Goal: Information Seeking & Learning: Learn about a topic

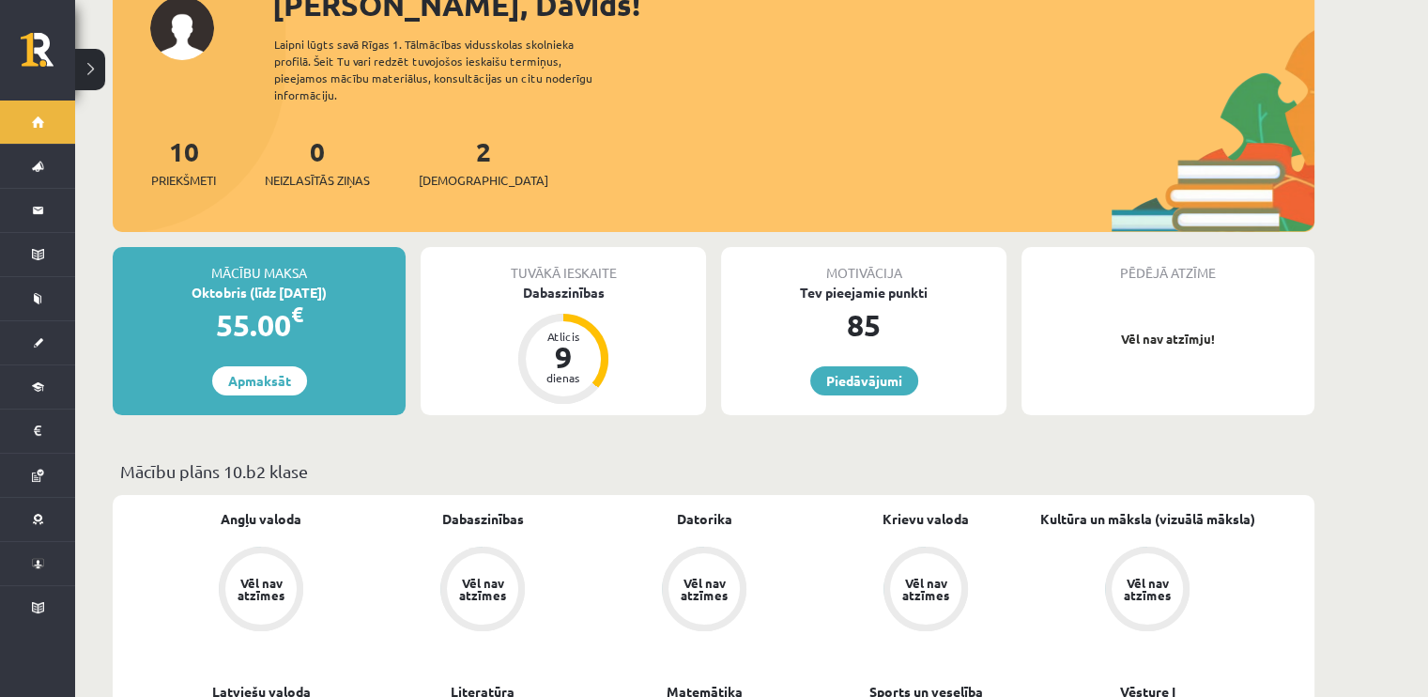
scroll to position [376, 0]
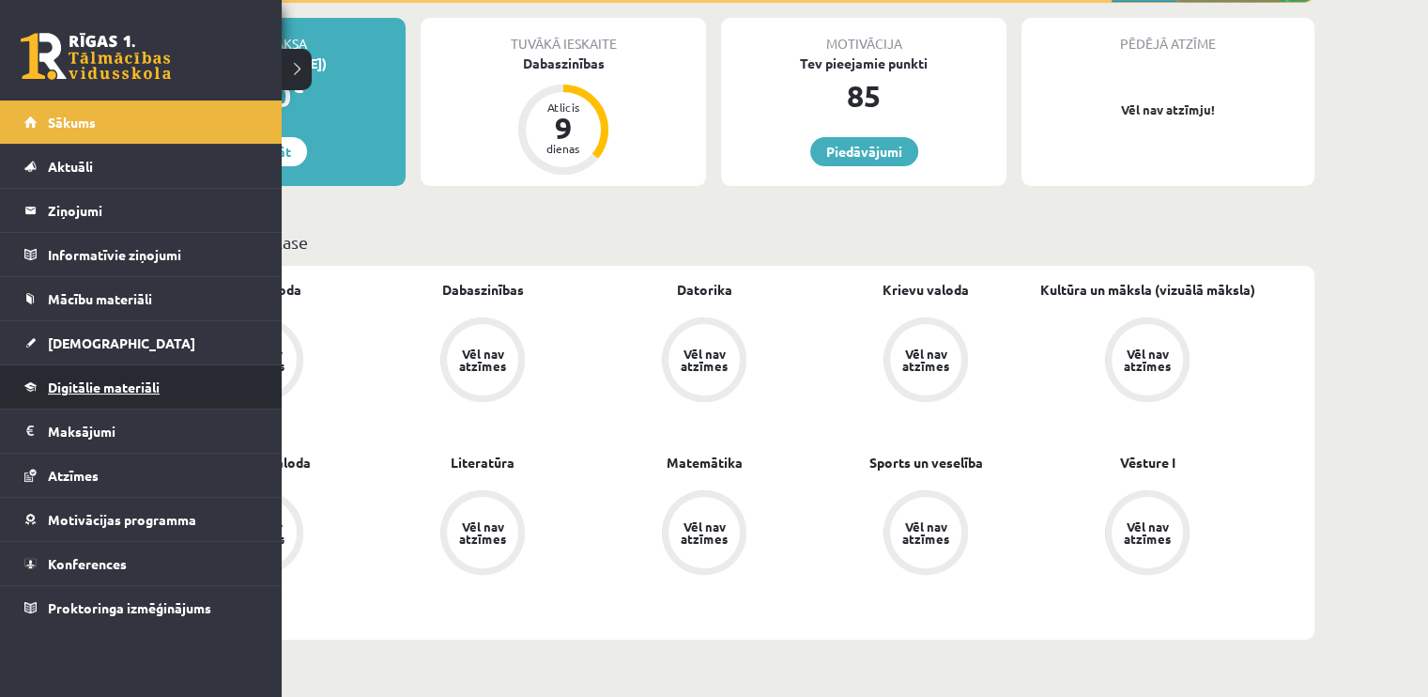
click at [64, 374] on link "Digitālie materiāli" at bounding box center [141, 386] width 234 height 43
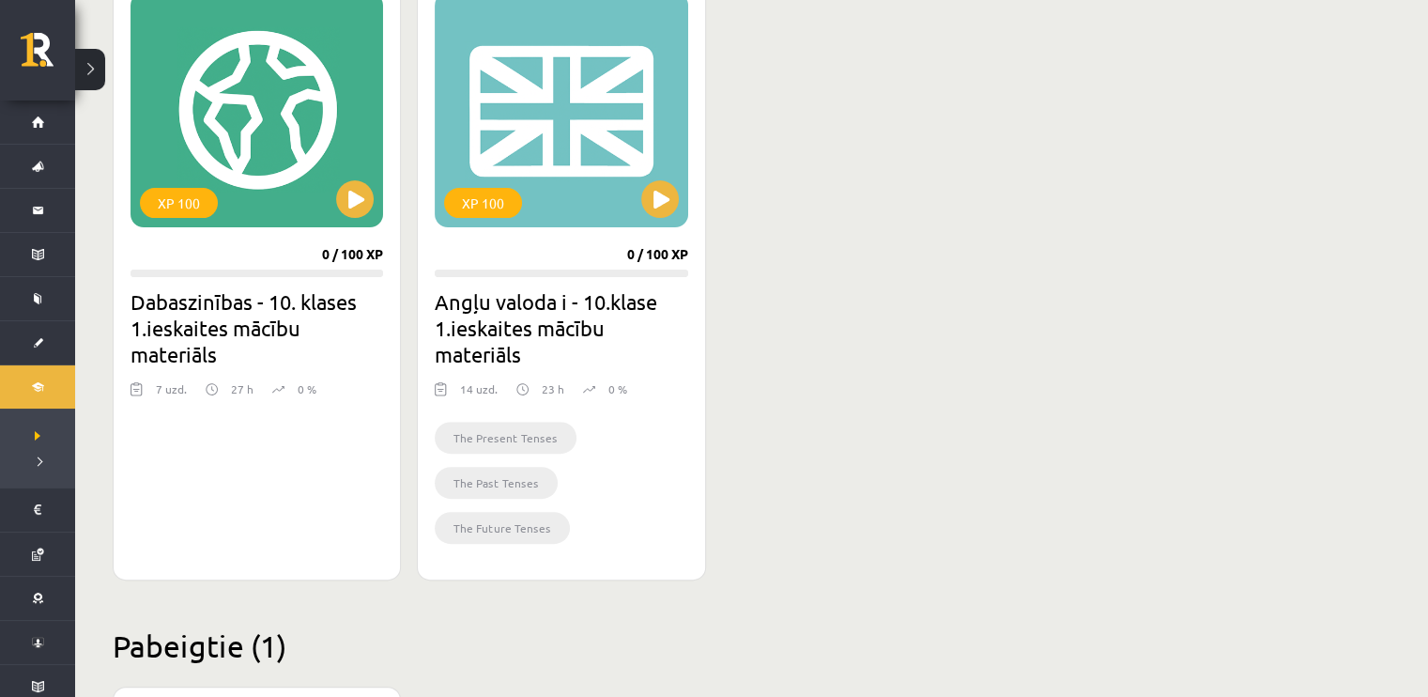
scroll to position [282, 0]
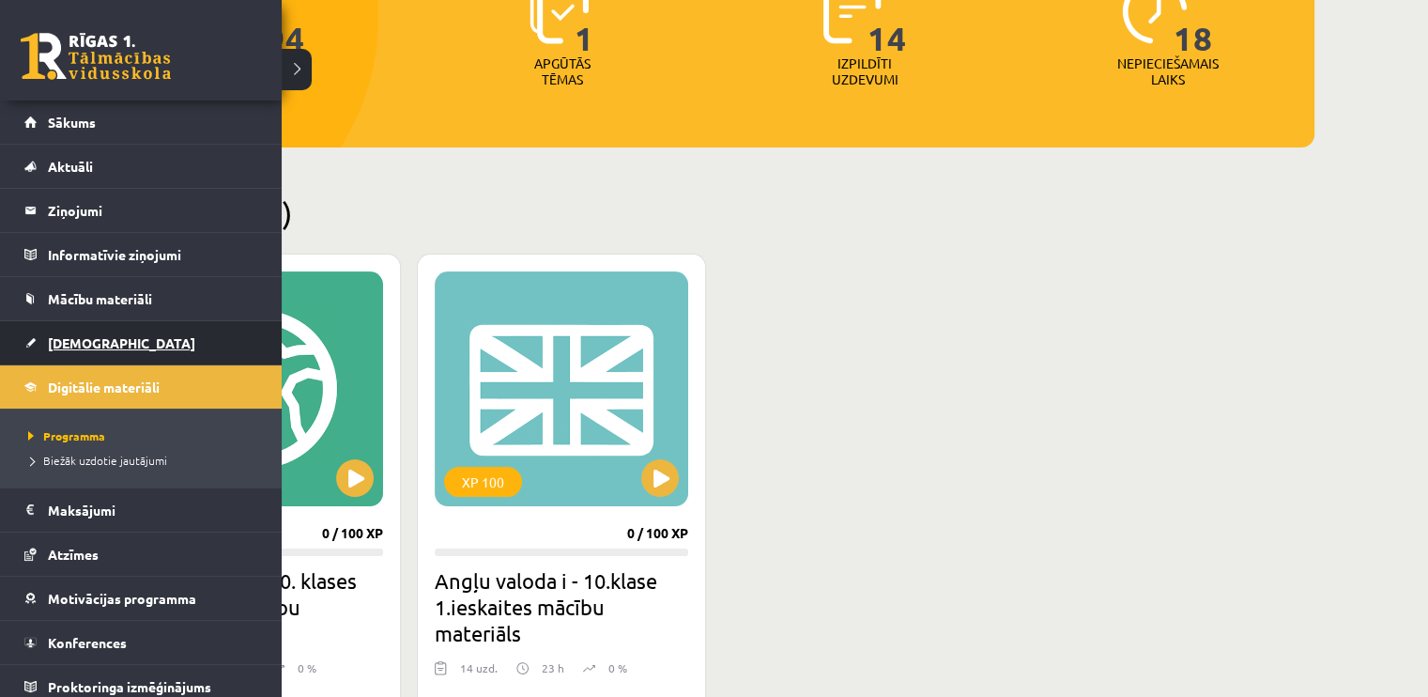
click at [48, 334] on span "[DEMOGRAPHIC_DATA]" at bounding box center [121, 342] width 147 height 17
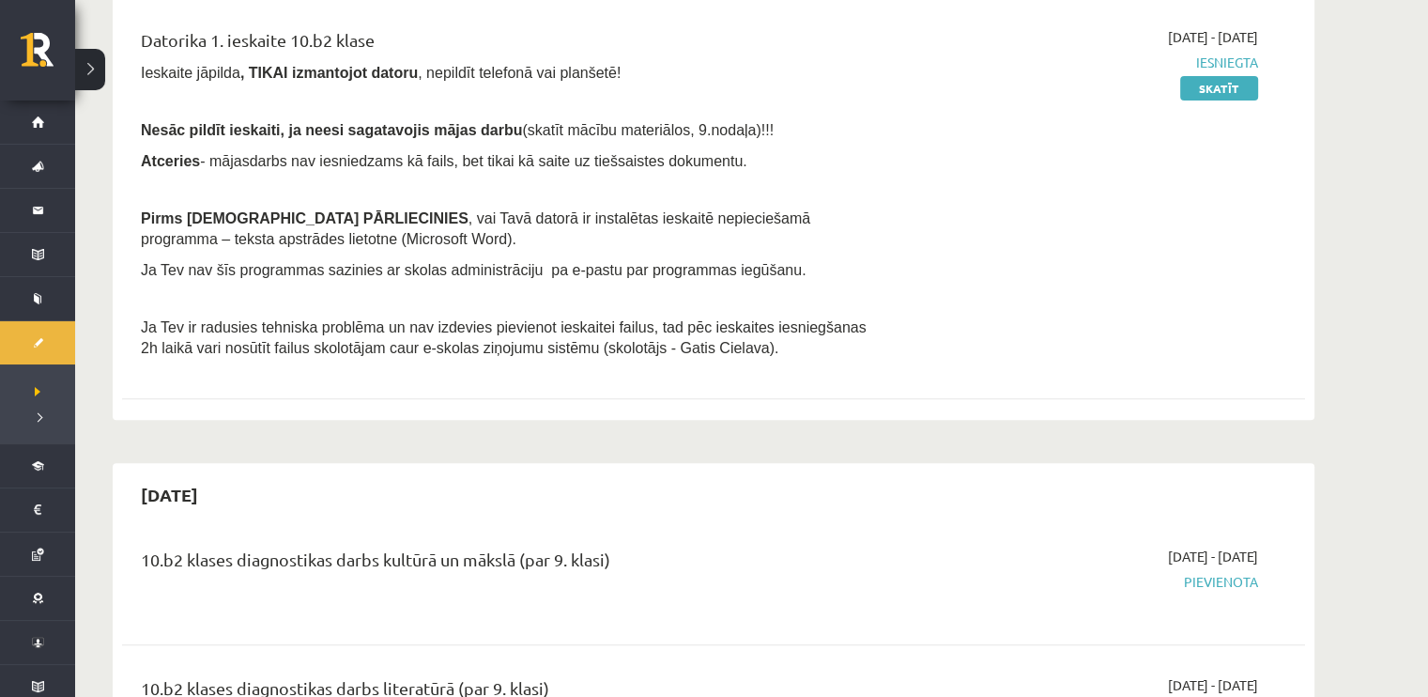
scroll to position [563, 0]
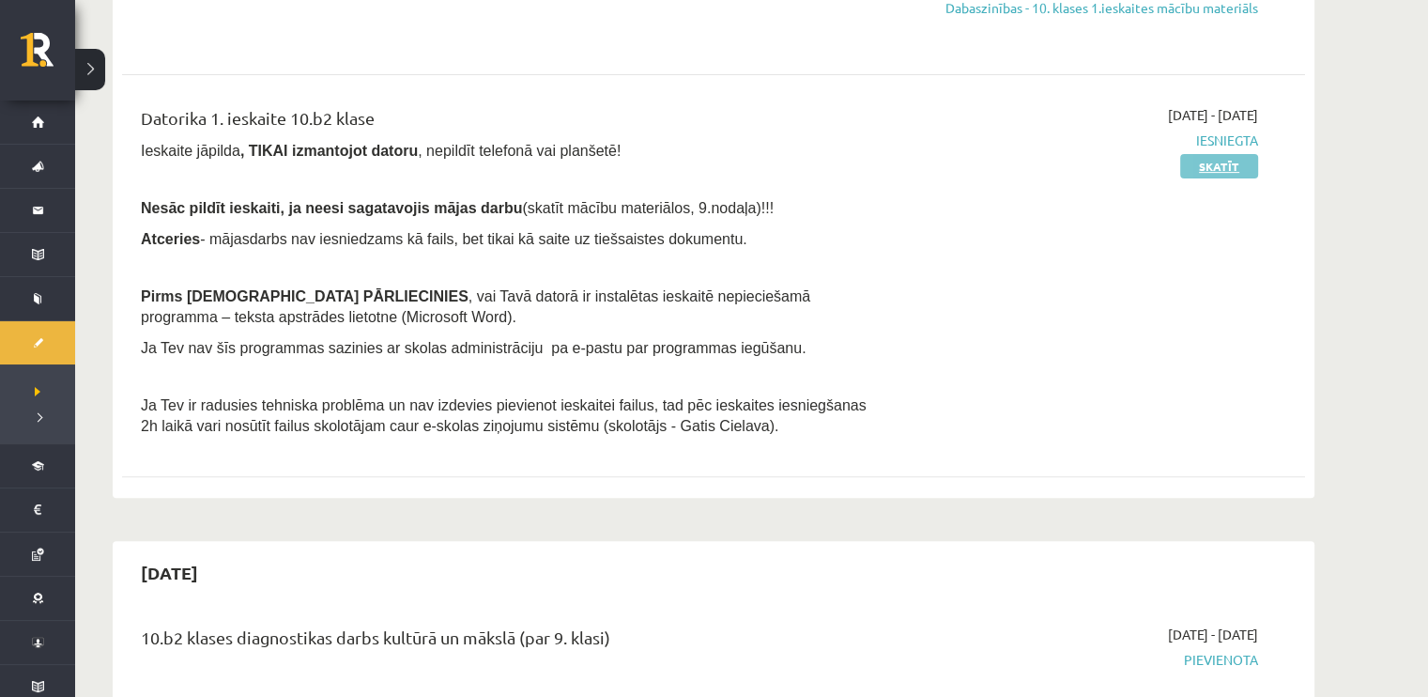
click at [1212, 172] on link "Skatīt" at bounding box center [1219, 166] width 78 height 24
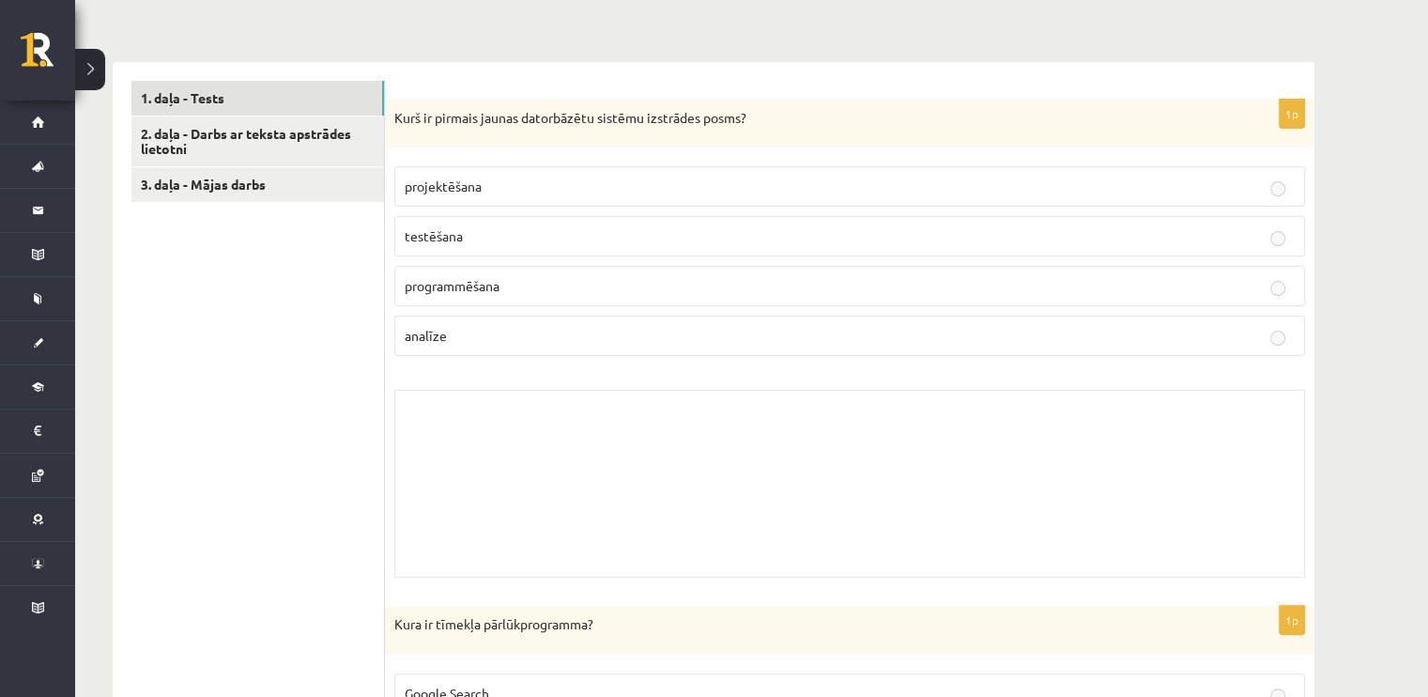
scroll to position [282, 0]
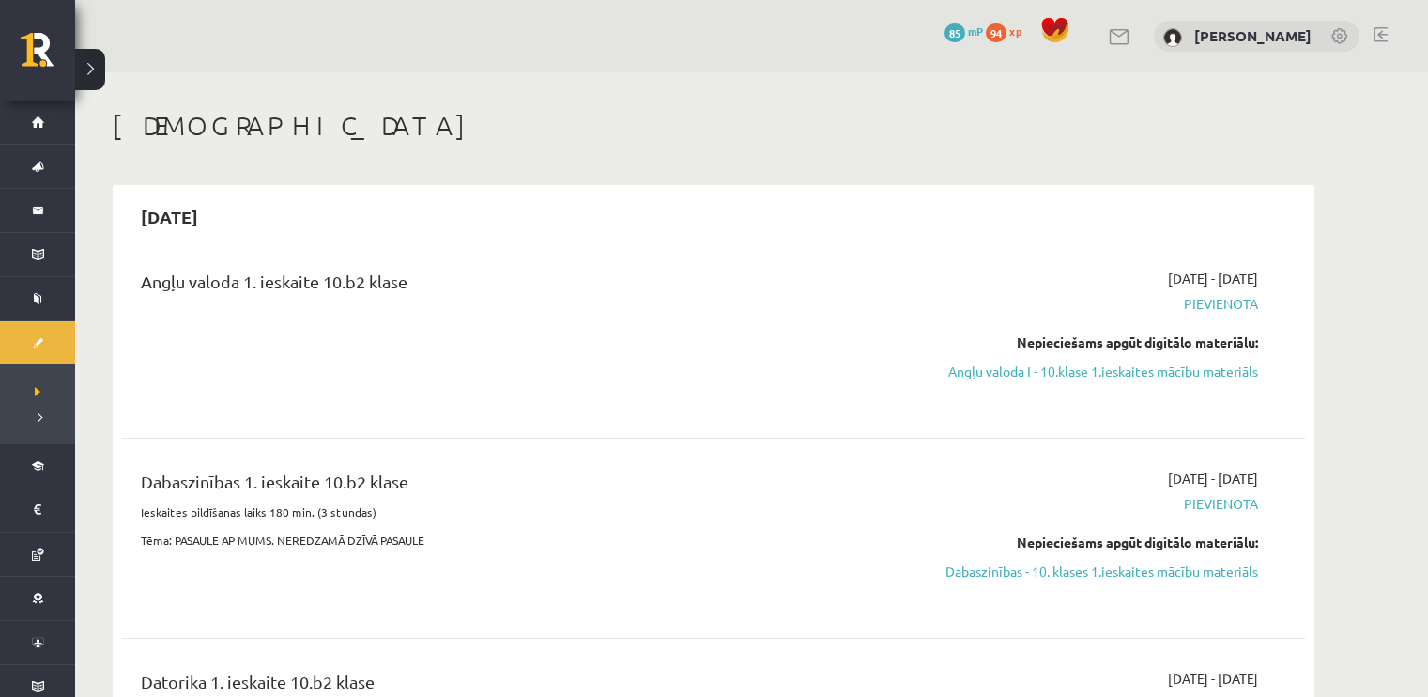
scroll to position [563, 0]
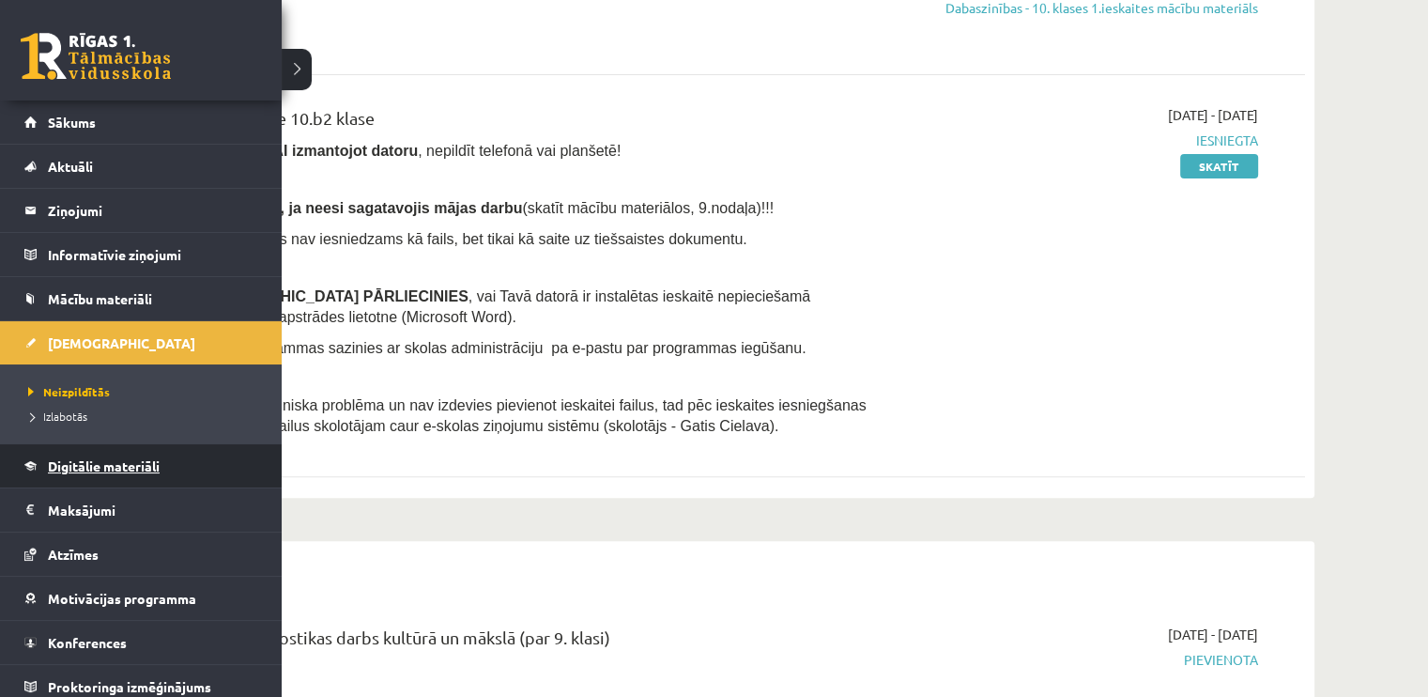
click at [101, 457] on span "Digitālie materiāli" at bounding box center [104, 465] width 112 height 17
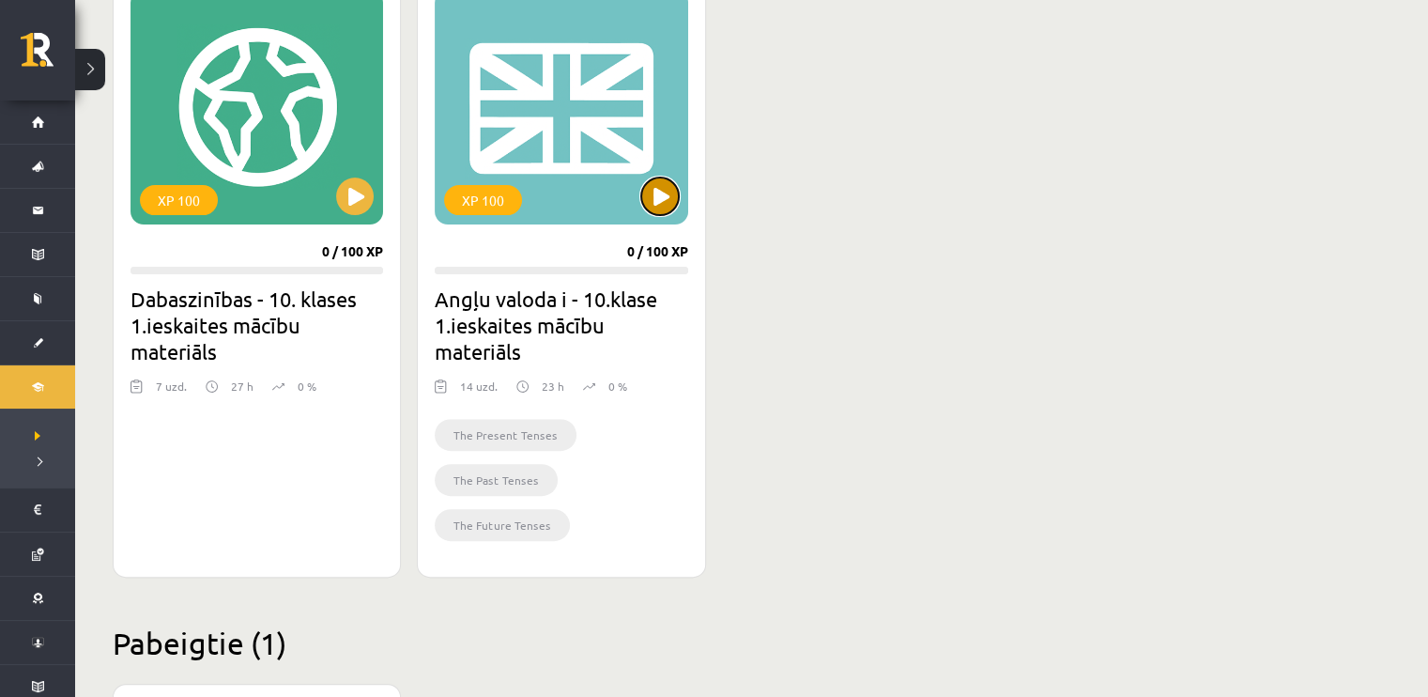
click at [654, 187] on button at bounding box center [660, 196] width 38 height 38
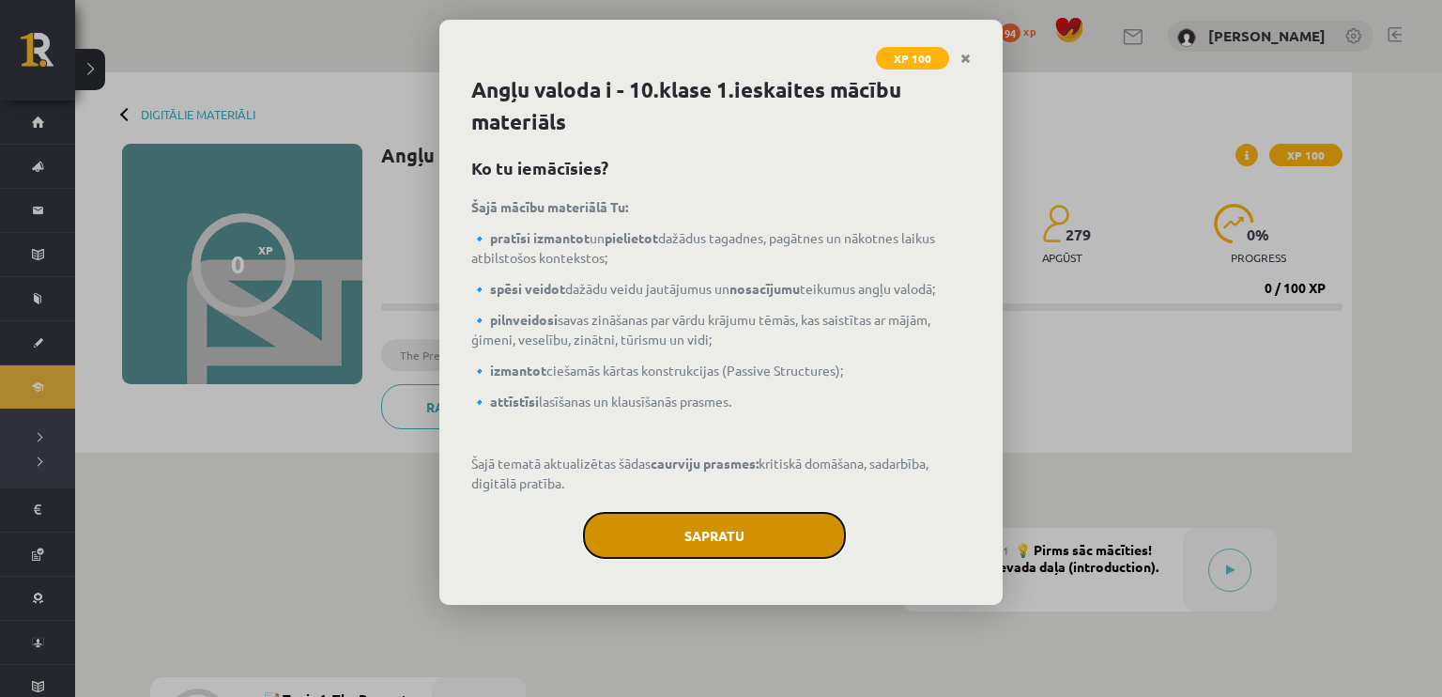
click at [751, 521] on button "Sapratu" at bounding box center [714, 535] width 263 height 47
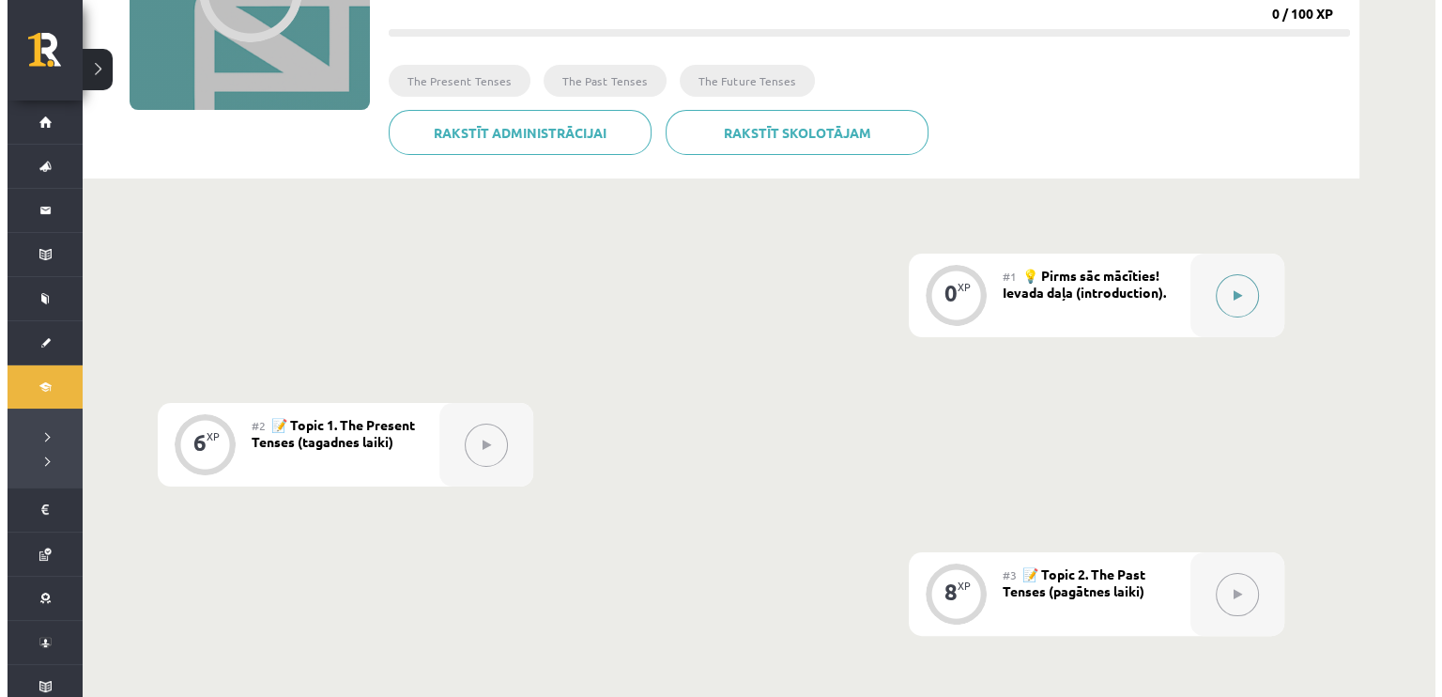
scroll to position [282, 0]
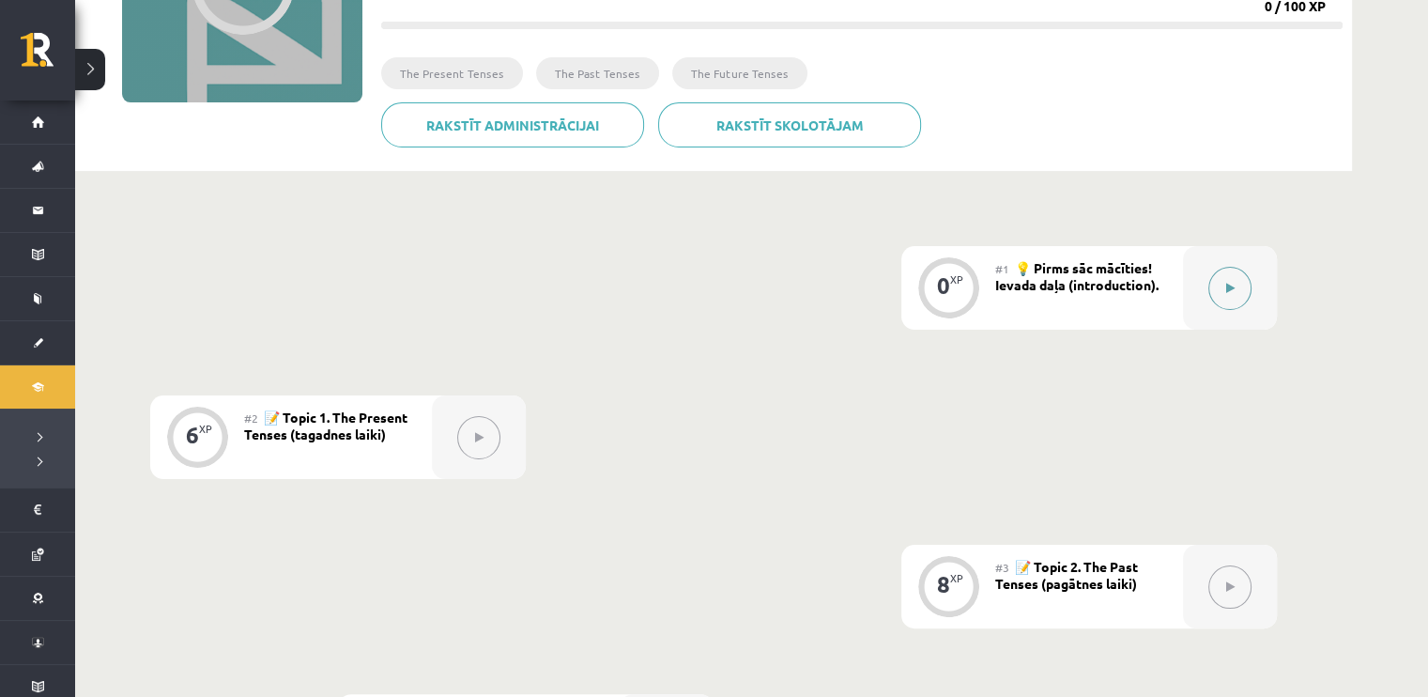
click at [1220, 300] on button at bounding box center [1229, 288] width 43 height 43
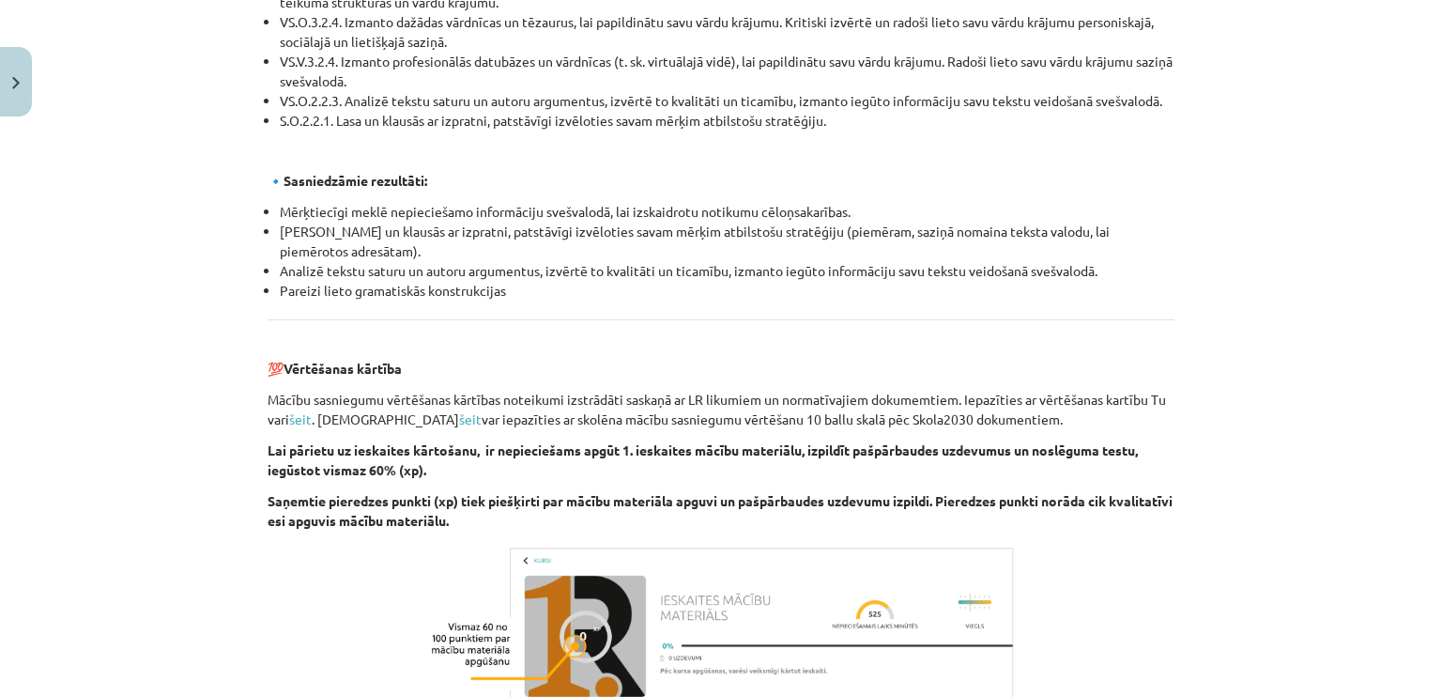
scroll to position [2126, 0]
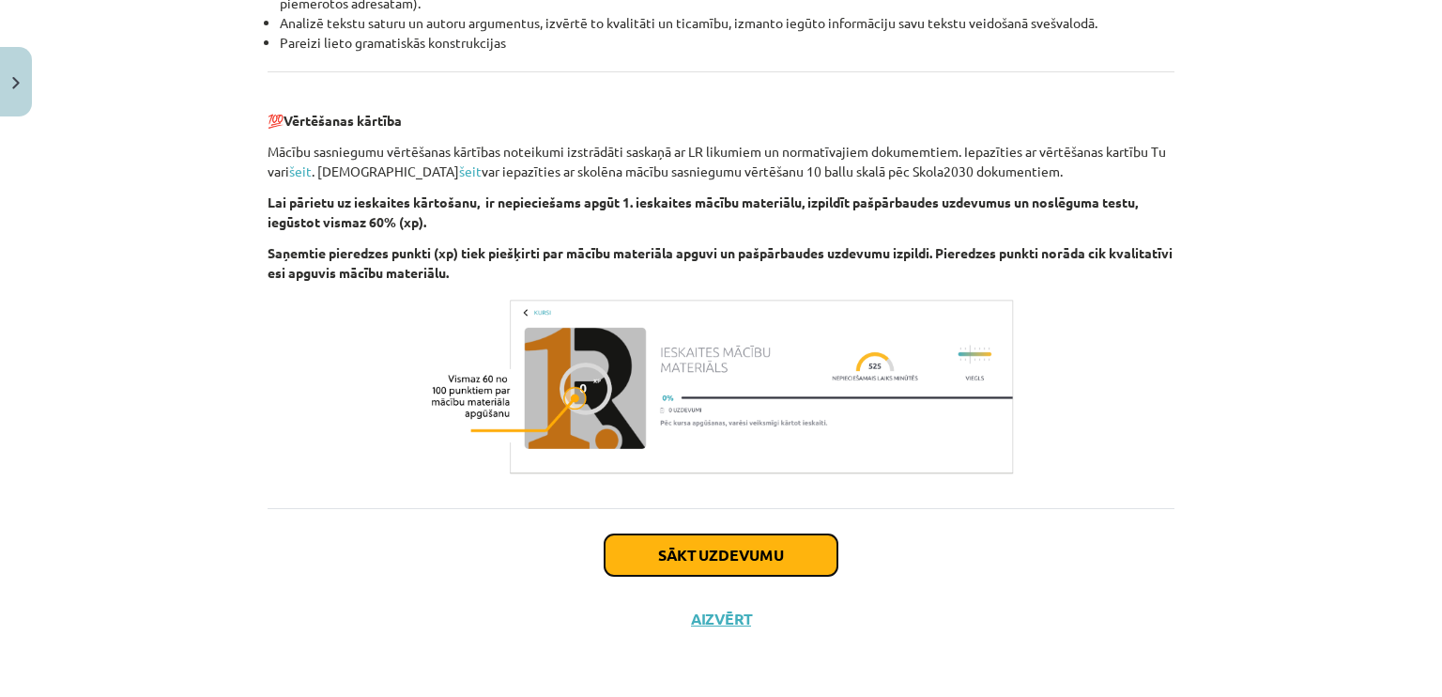
click at [641, 543] on button "Sākt uzdevumu" at bounding box center [721, 554] width 233 height 41
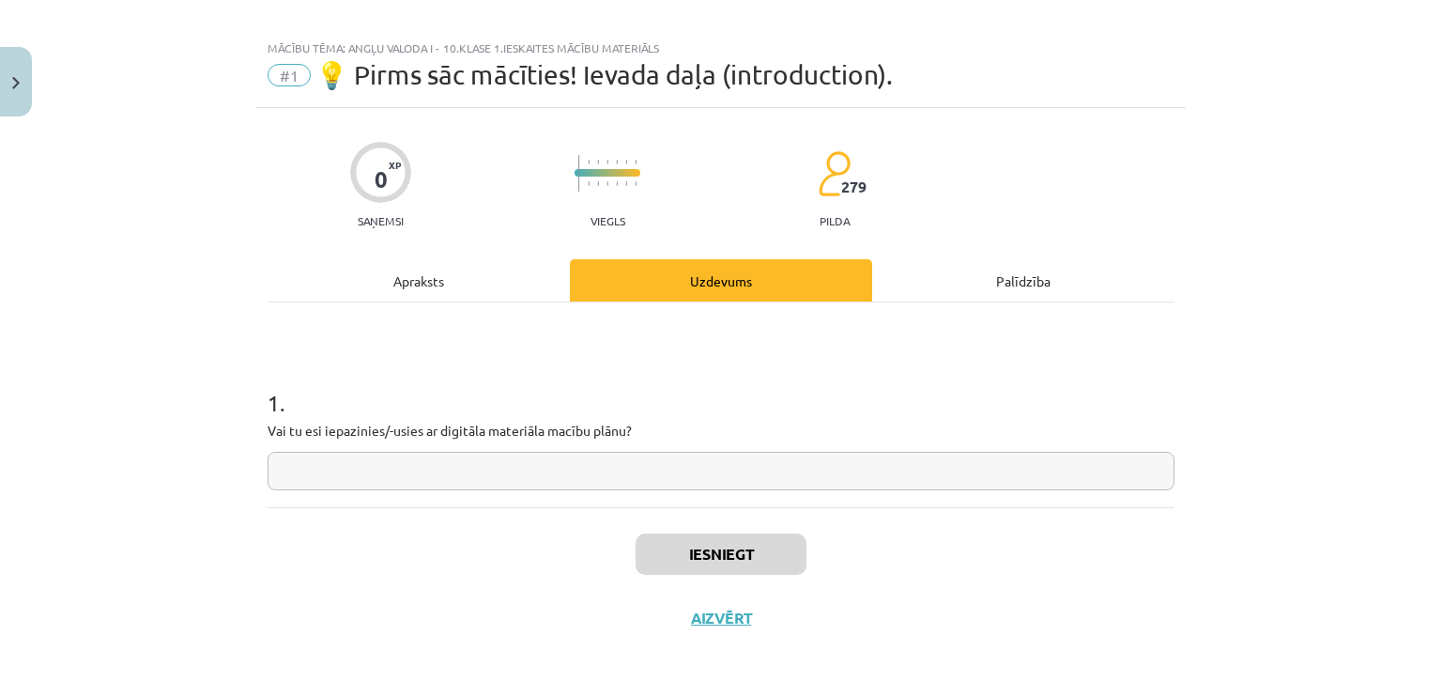
scroll to position [15, 0]
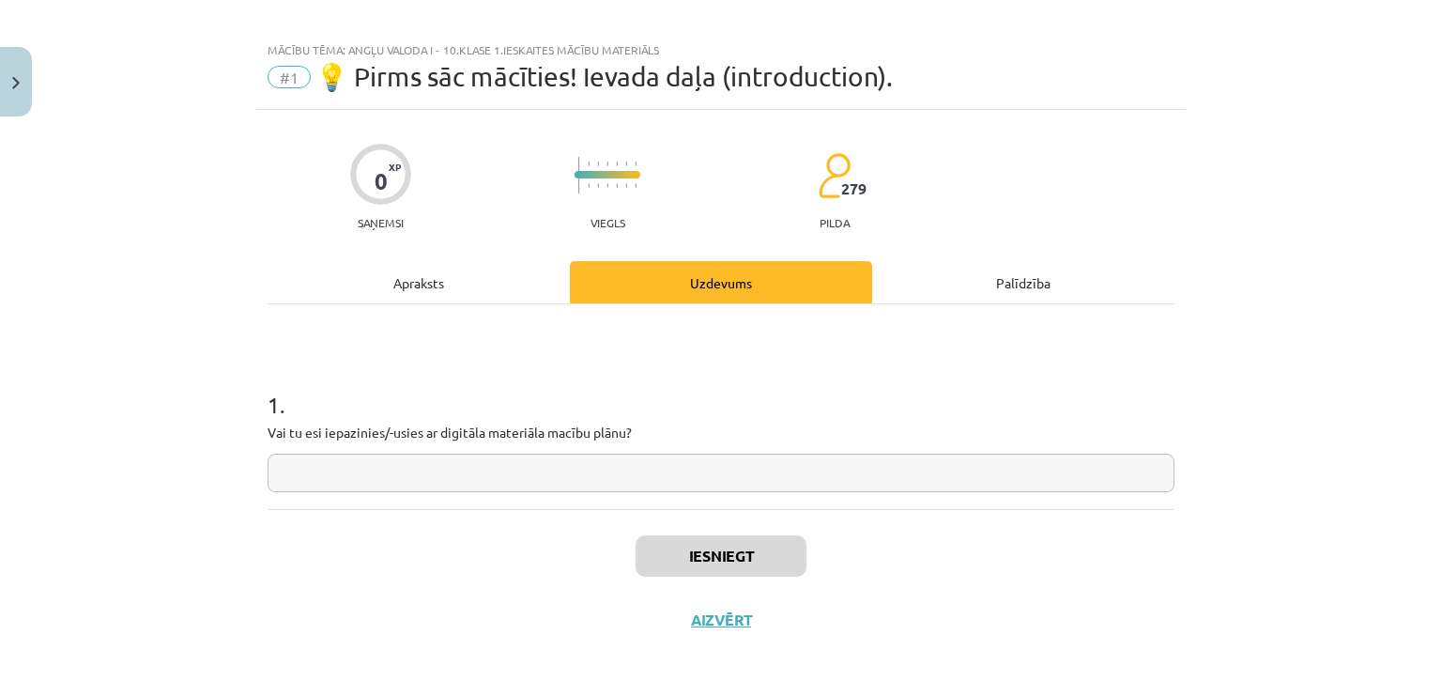
click at [627, 471] on input "text" at bounding box center [721, 472] width 907 height 38
type input "**"
click at [669, 547] on button "Iesniegt" at bounding box center [721, 555] width 171 height 41
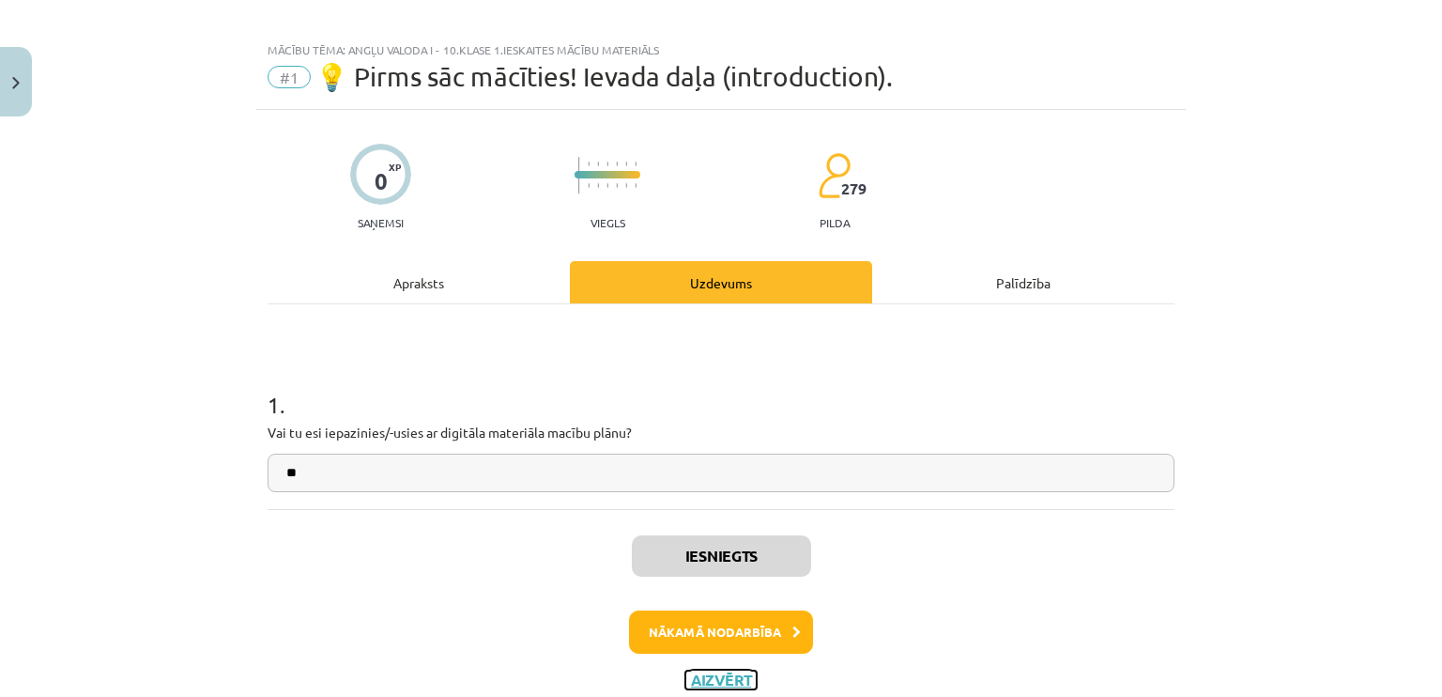
click at [703, 678] on button "Aizvērt" at bounding box center [720, 679] width 71 height 19
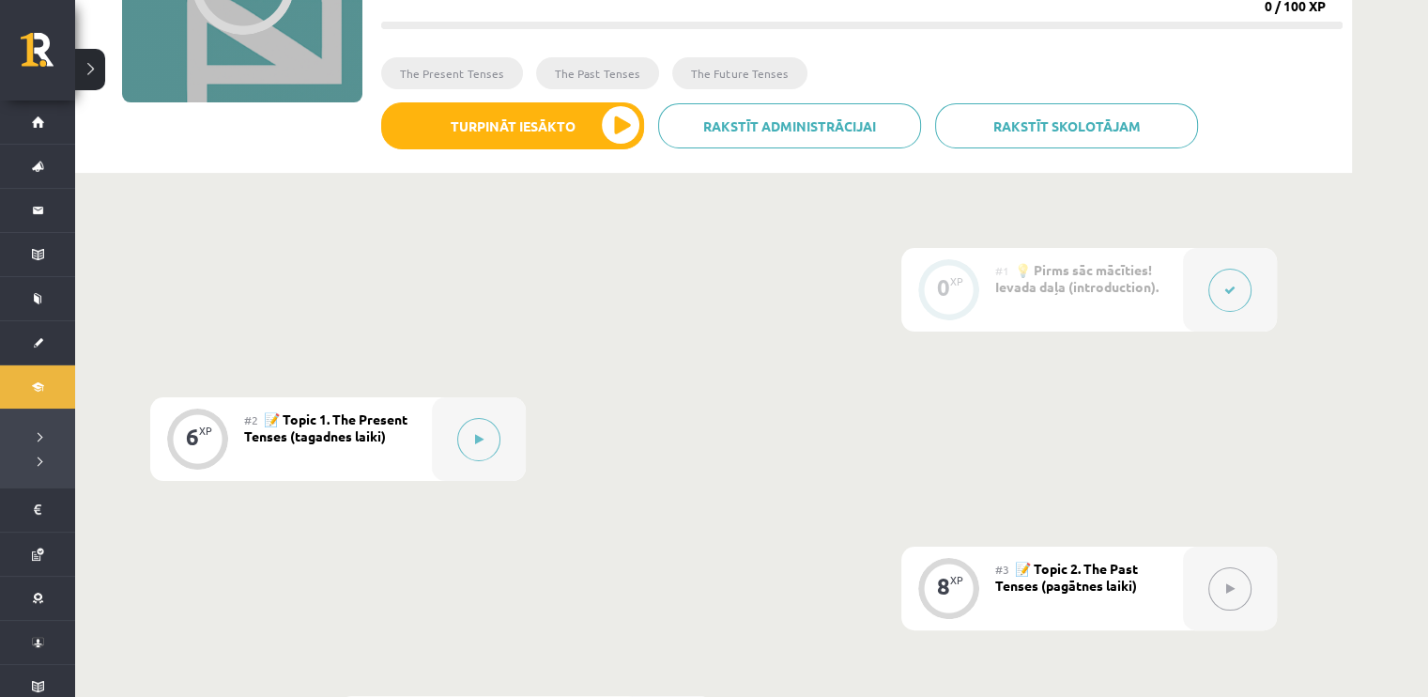
click at [1234, 278] on button at bounding box center [1229, 290] width 43 height 43
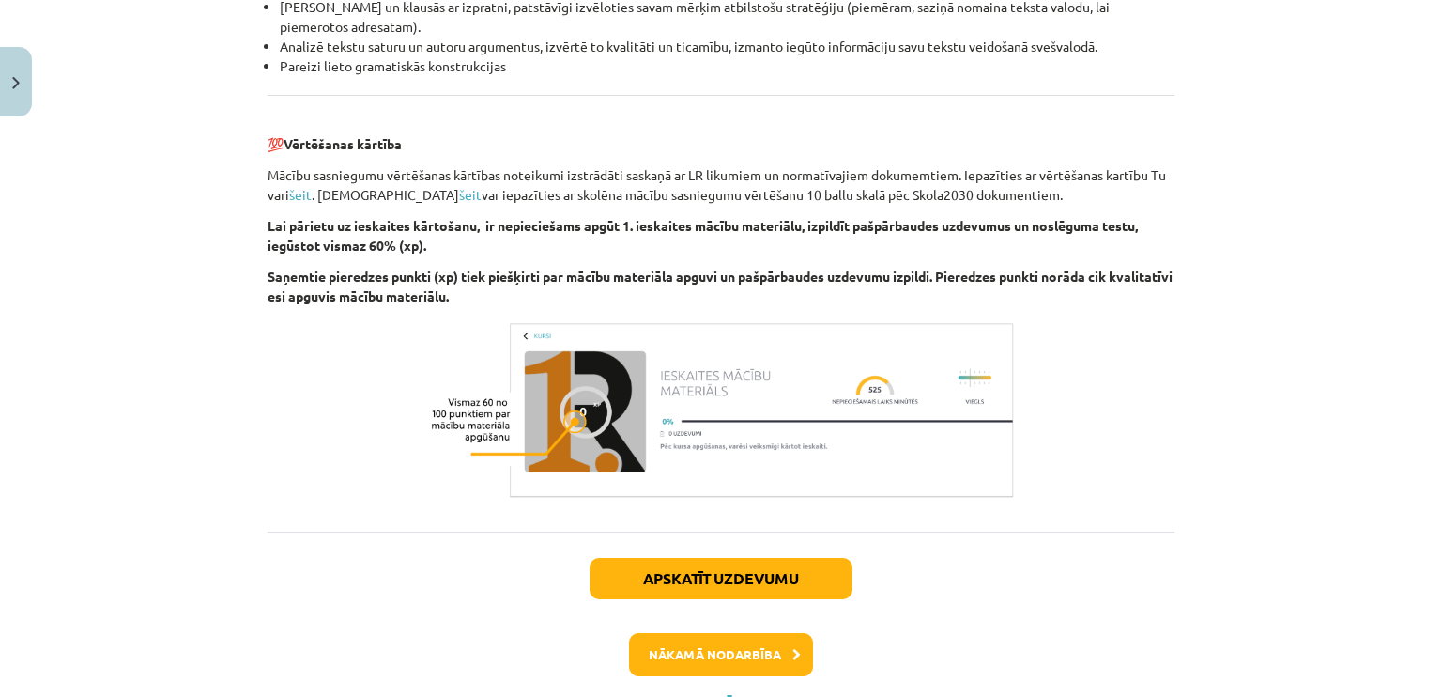
scroll to position [2185, 0]
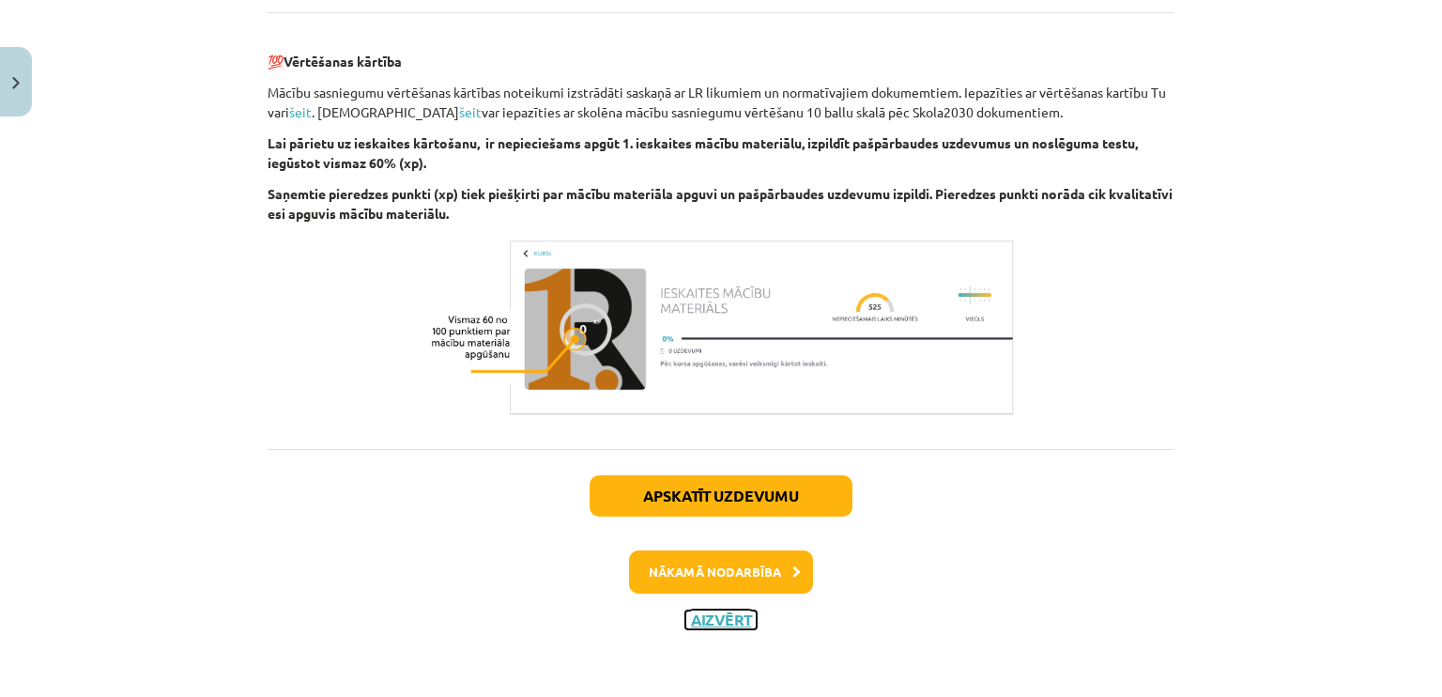
click at [722, 612] on button "Aizvērt" at bounding box center [720, 619] width 71 height 19
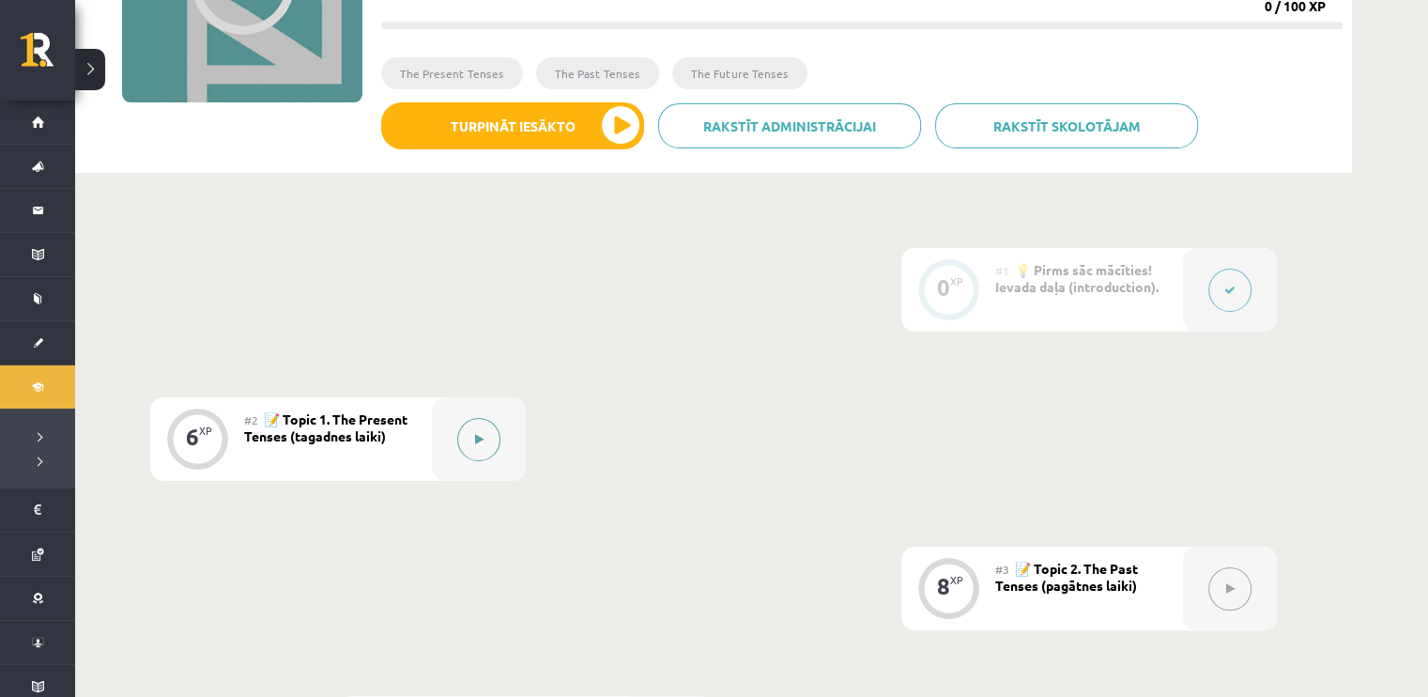
click at [500, 432] on div at bounding box center [479, 439] width 94 height 84
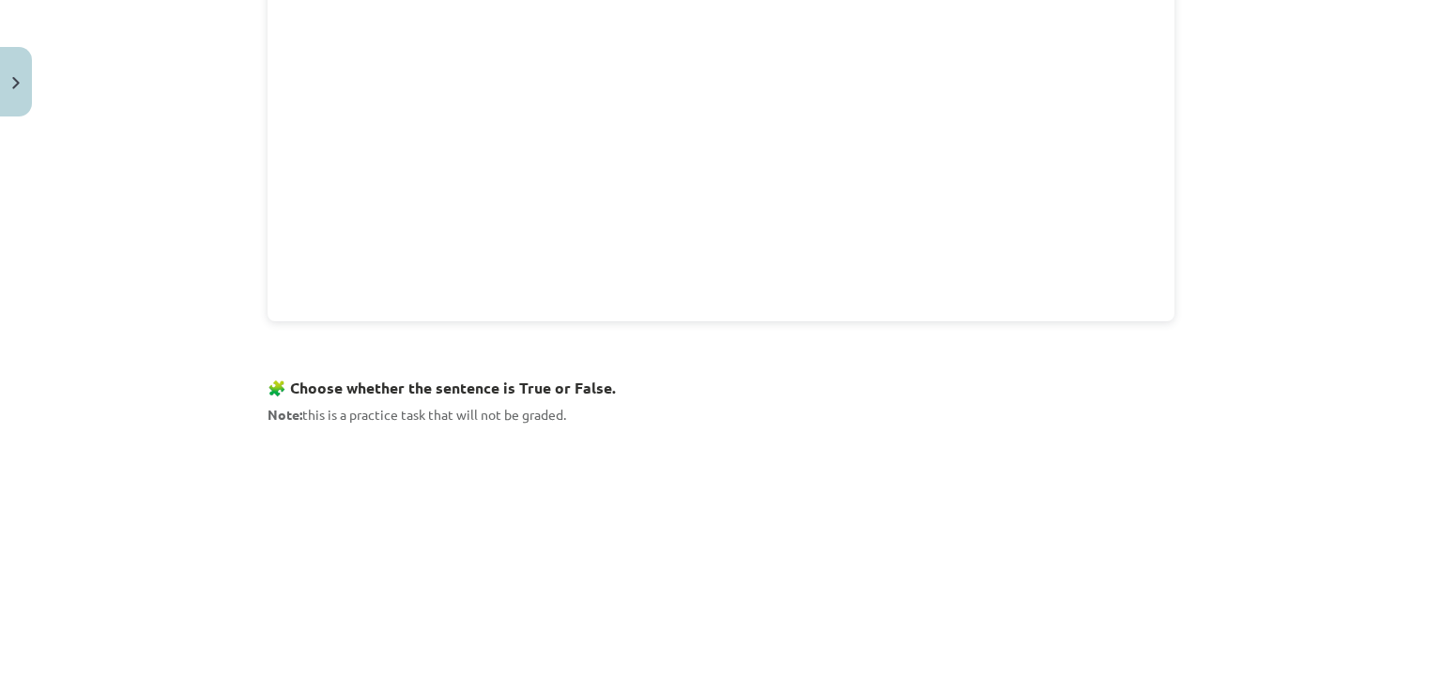
scroll to position [1033, 0]
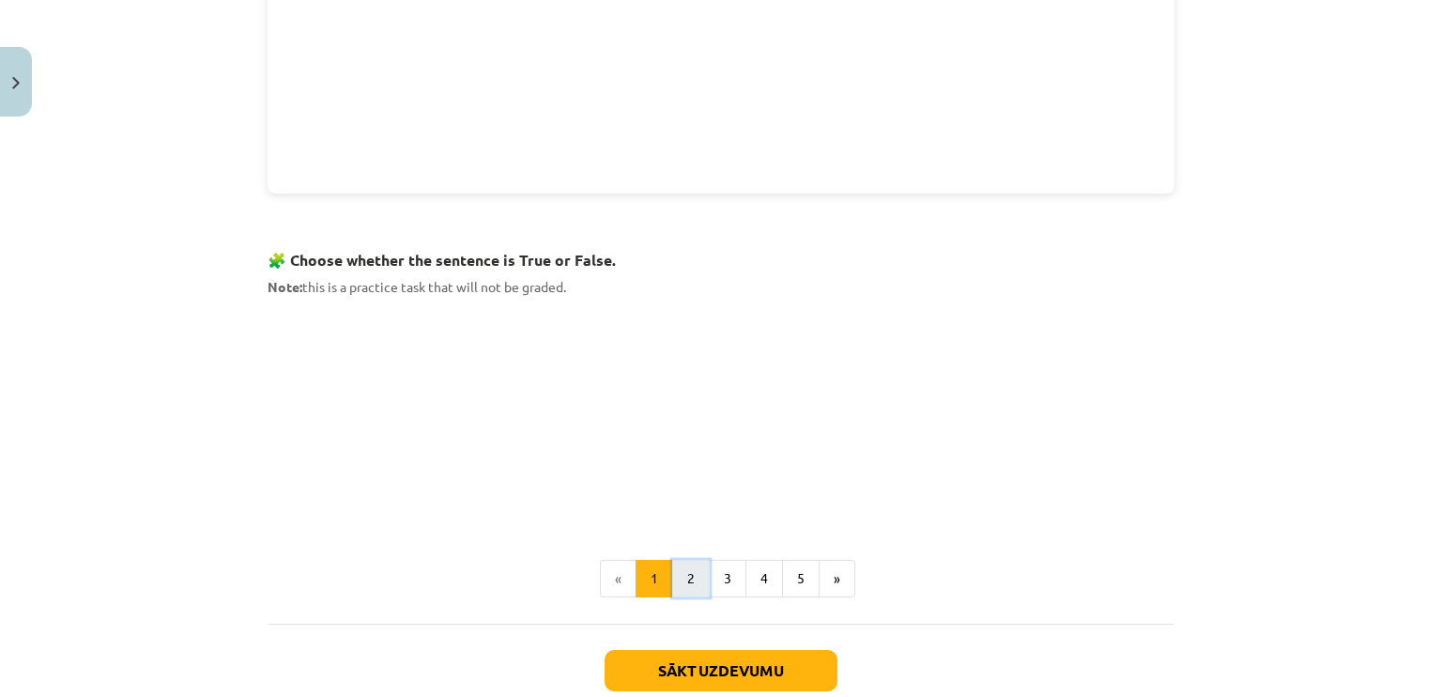
click at [690, 574] on button "2" at bounding box center [691, 579] width 38 height 38
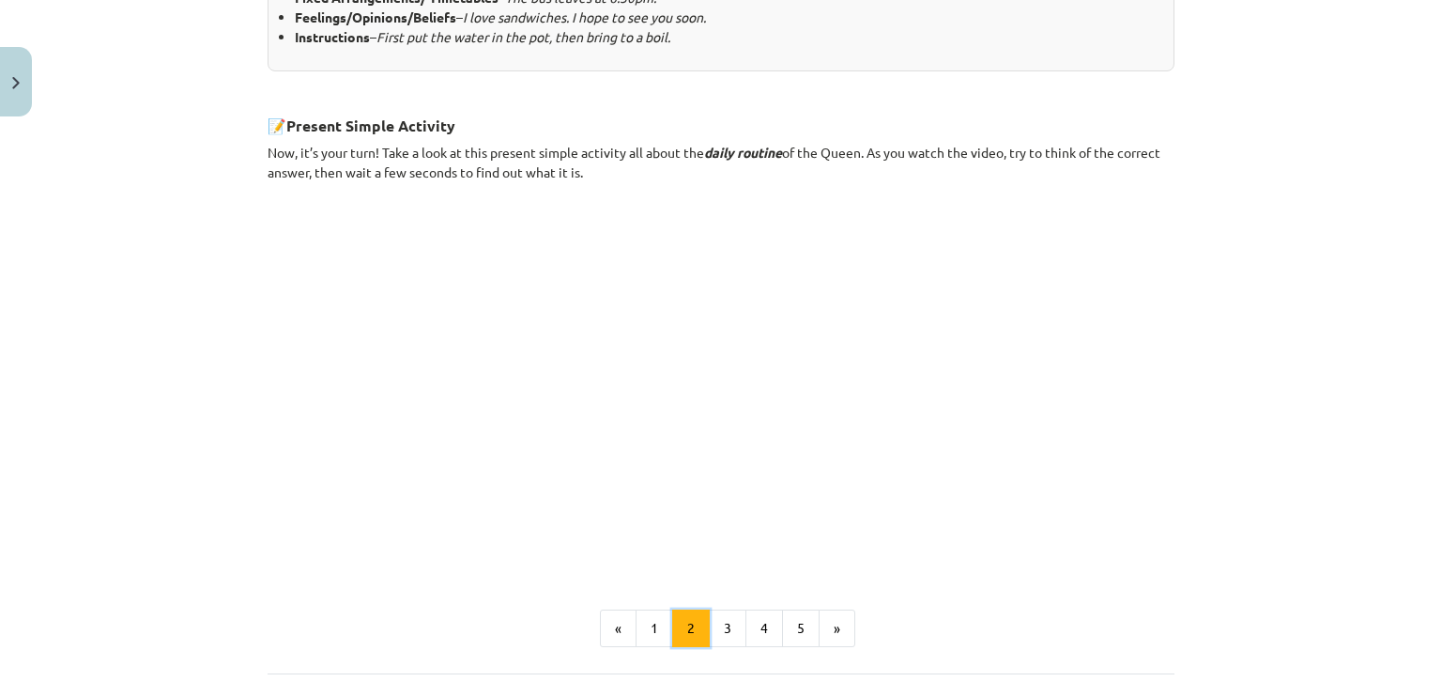
scroll to position [992, 0]
click at [713, 611] on button "3" at bounding box center [728, 626] width 38 height 38
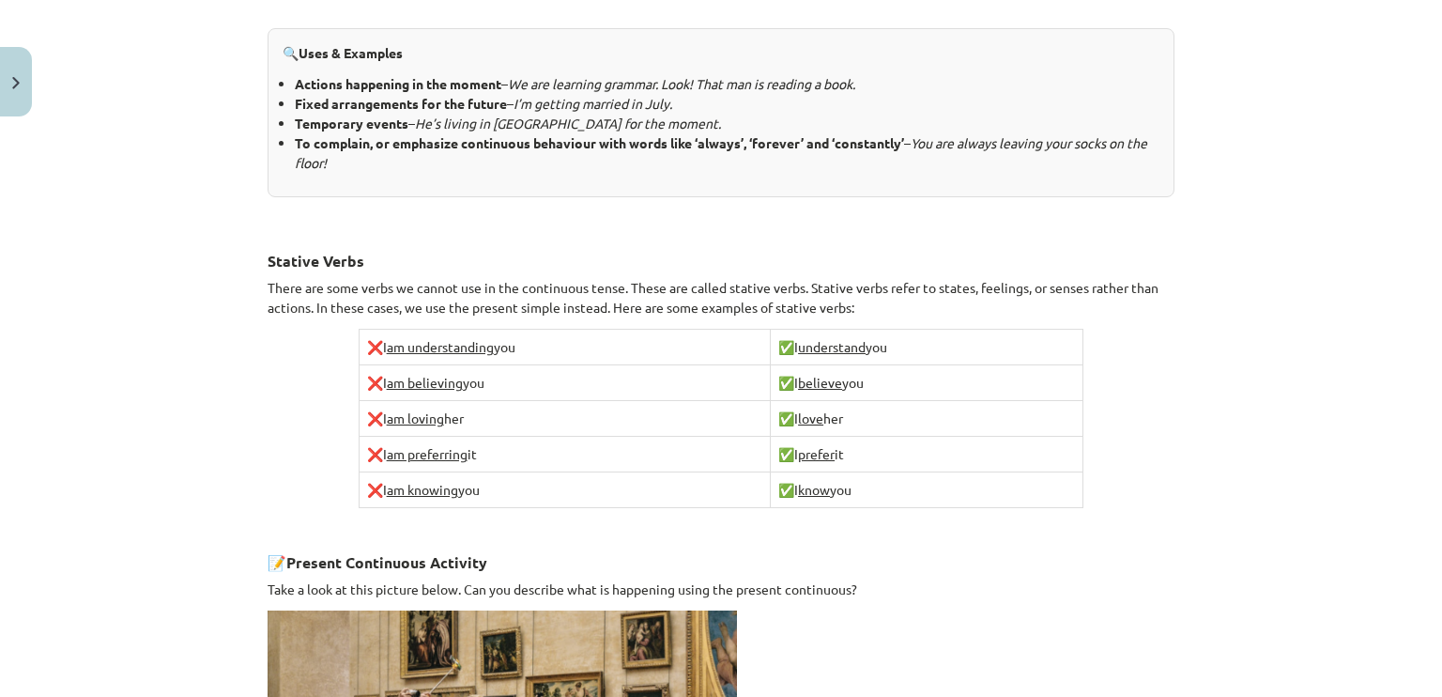
scroll to position [1180, 0]
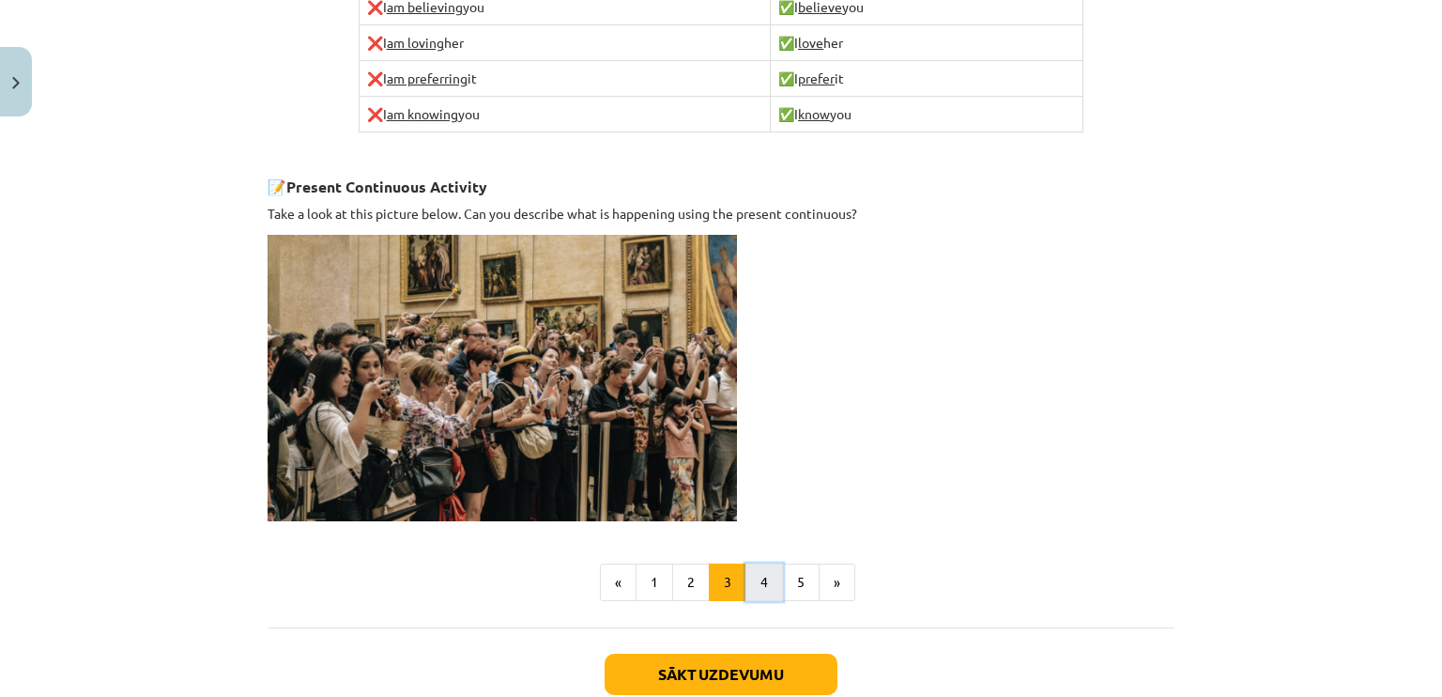
click at [749, 580] on button "4" at bounding box center [764, 582] width 38 height 38
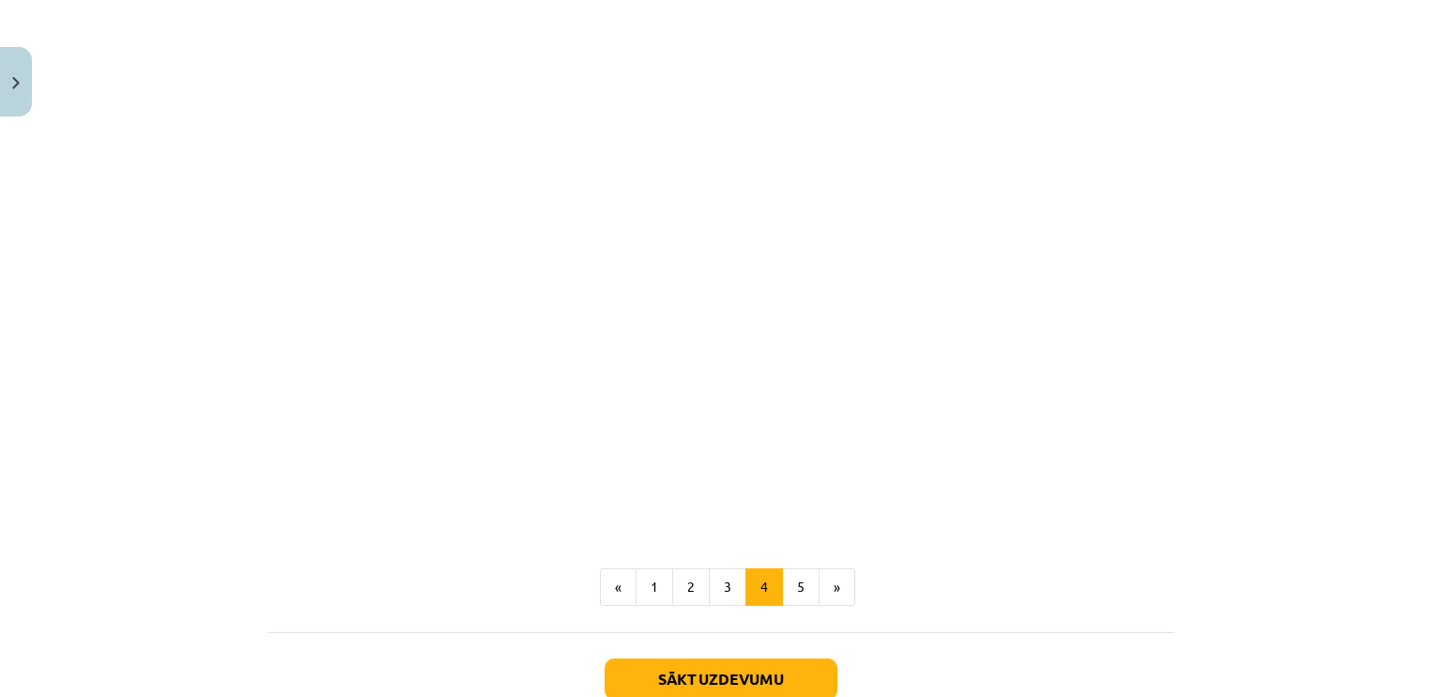
scroll to position [1675, 0]
click at [783, 566] on button "5" at bounding box center [801, 585] width 38 height 38
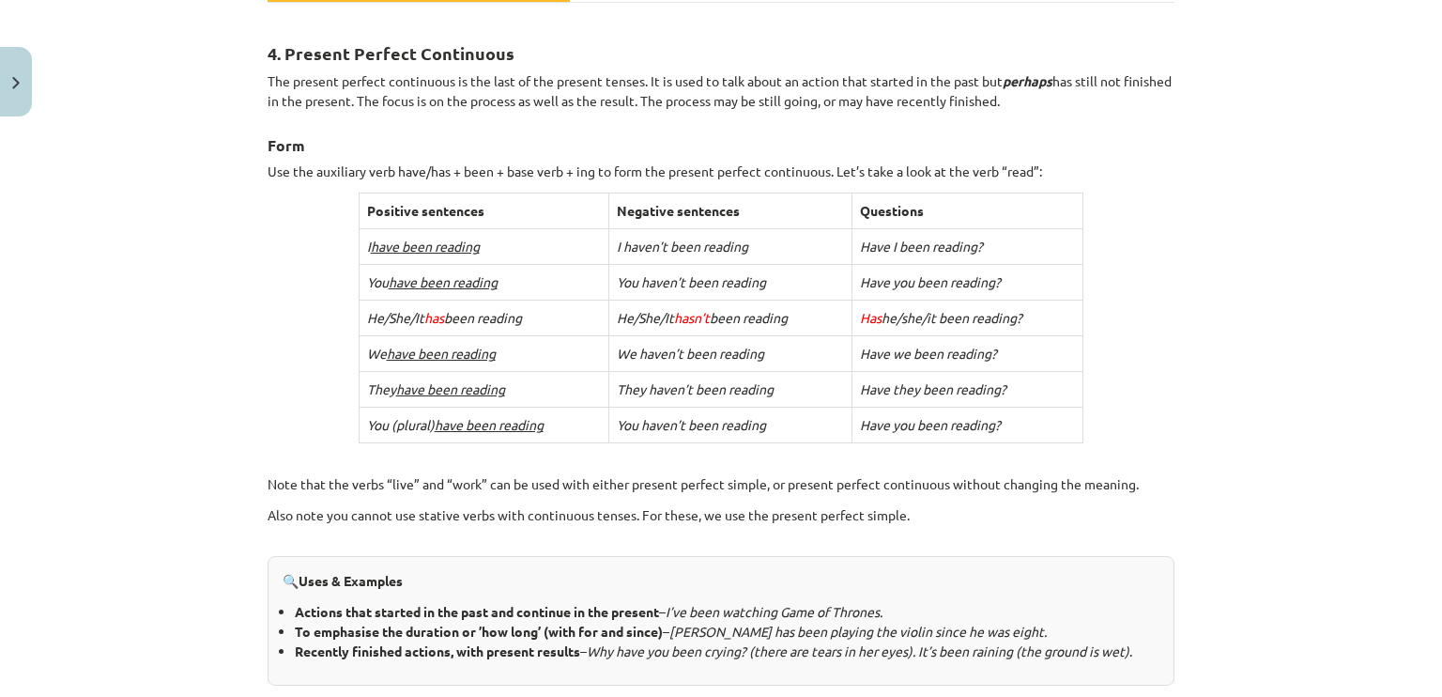
scroll to position [598, 0]
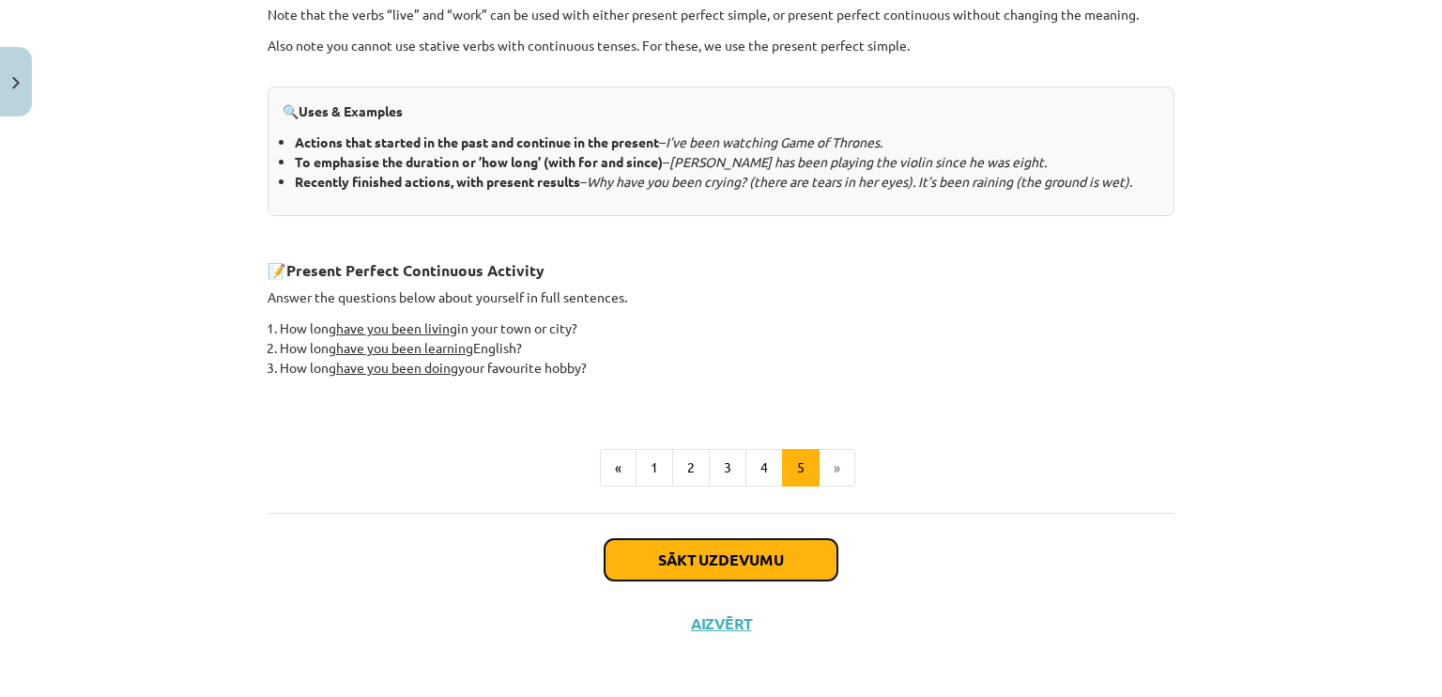
click at [715, 551] on button "Sākt uzdevumu" at bounding box center [721, 559] width 233 height 41
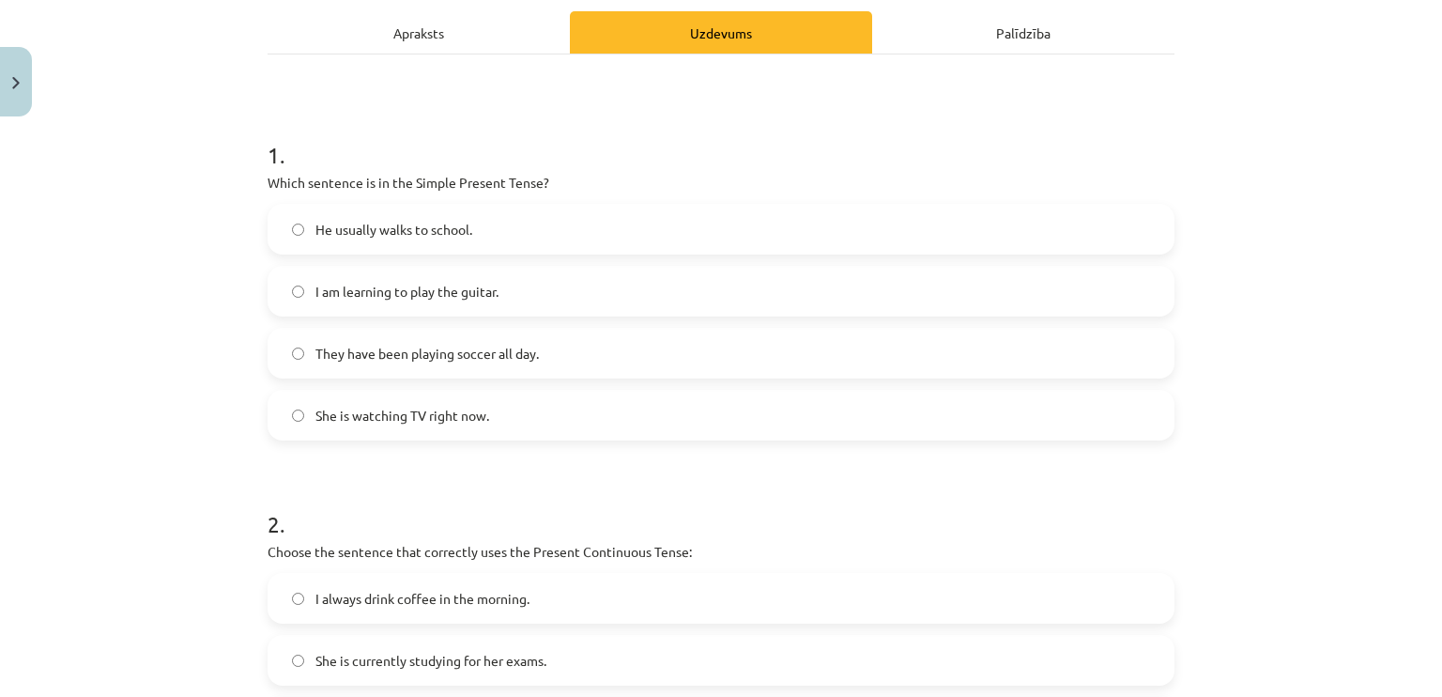
scroll to position [282, 0]
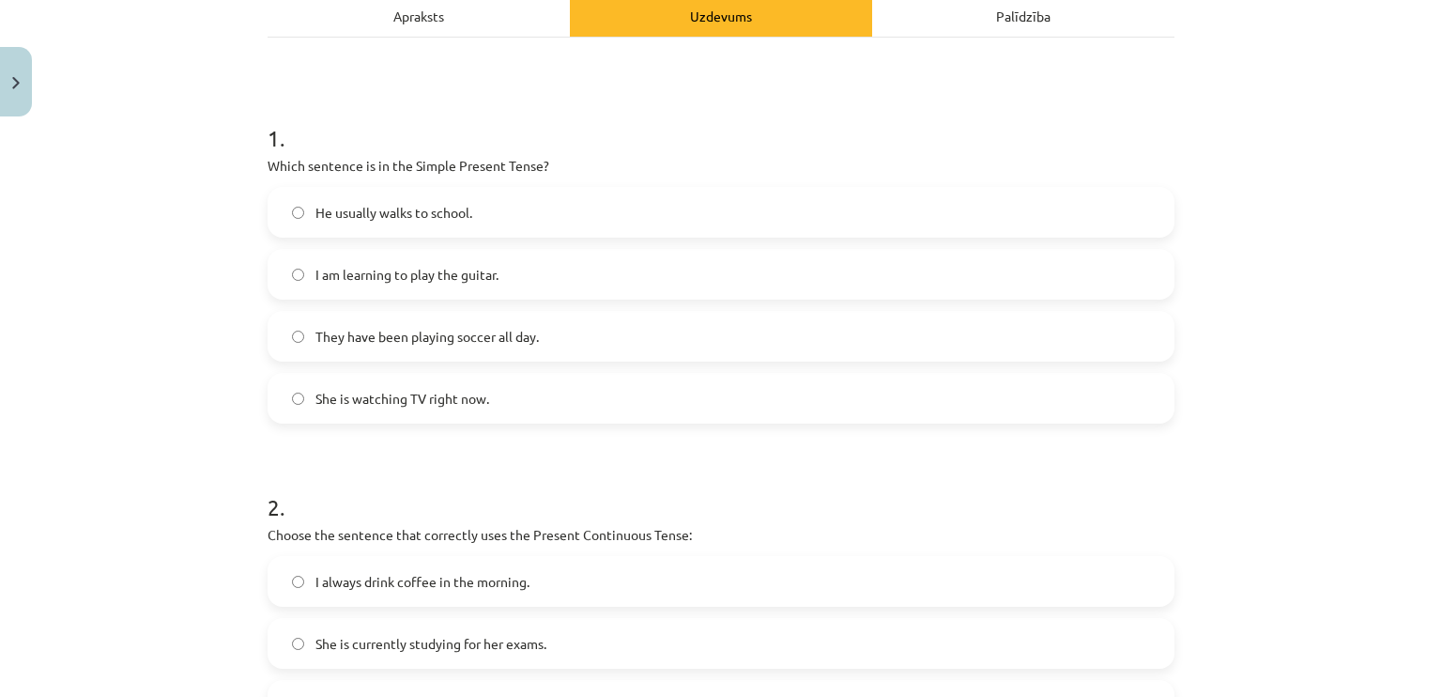
click at [326, 204] on span "He usually walks to school." at bounding box center [393, 213] width 157 height 20
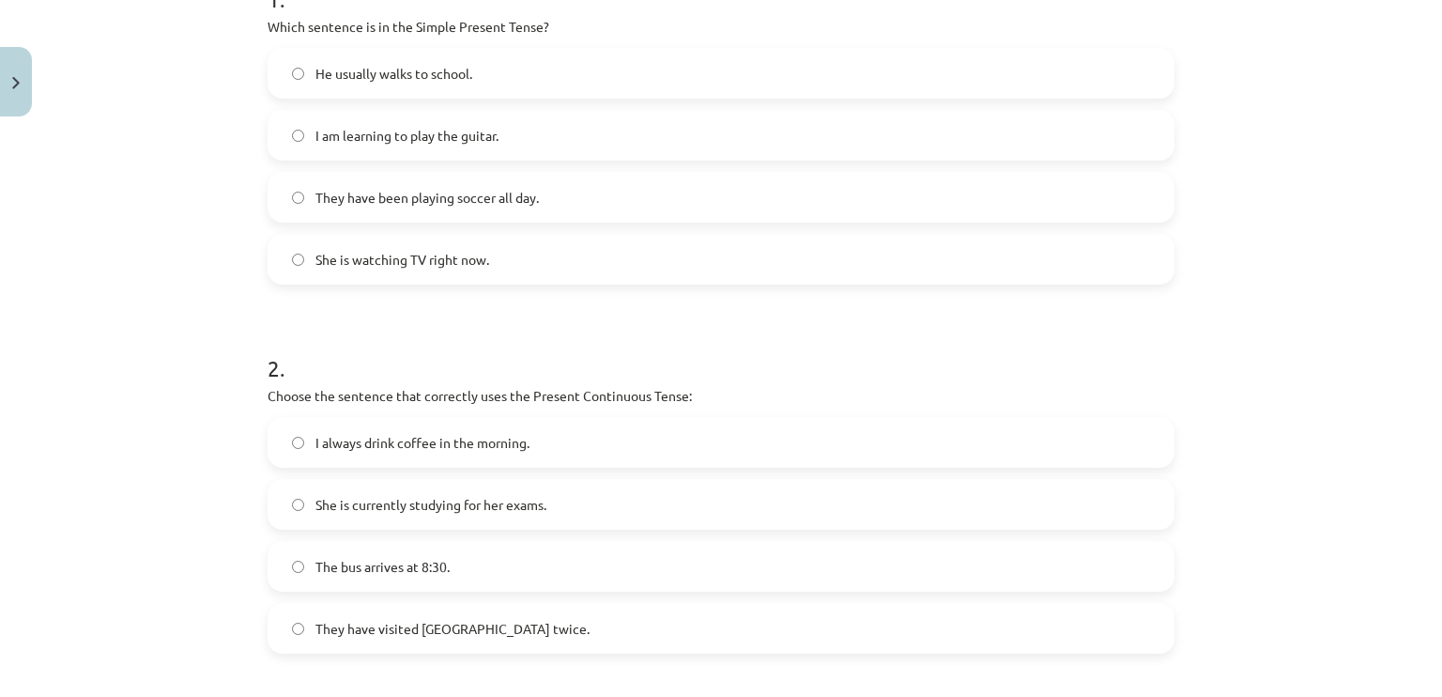
scroll to position [563, 0]
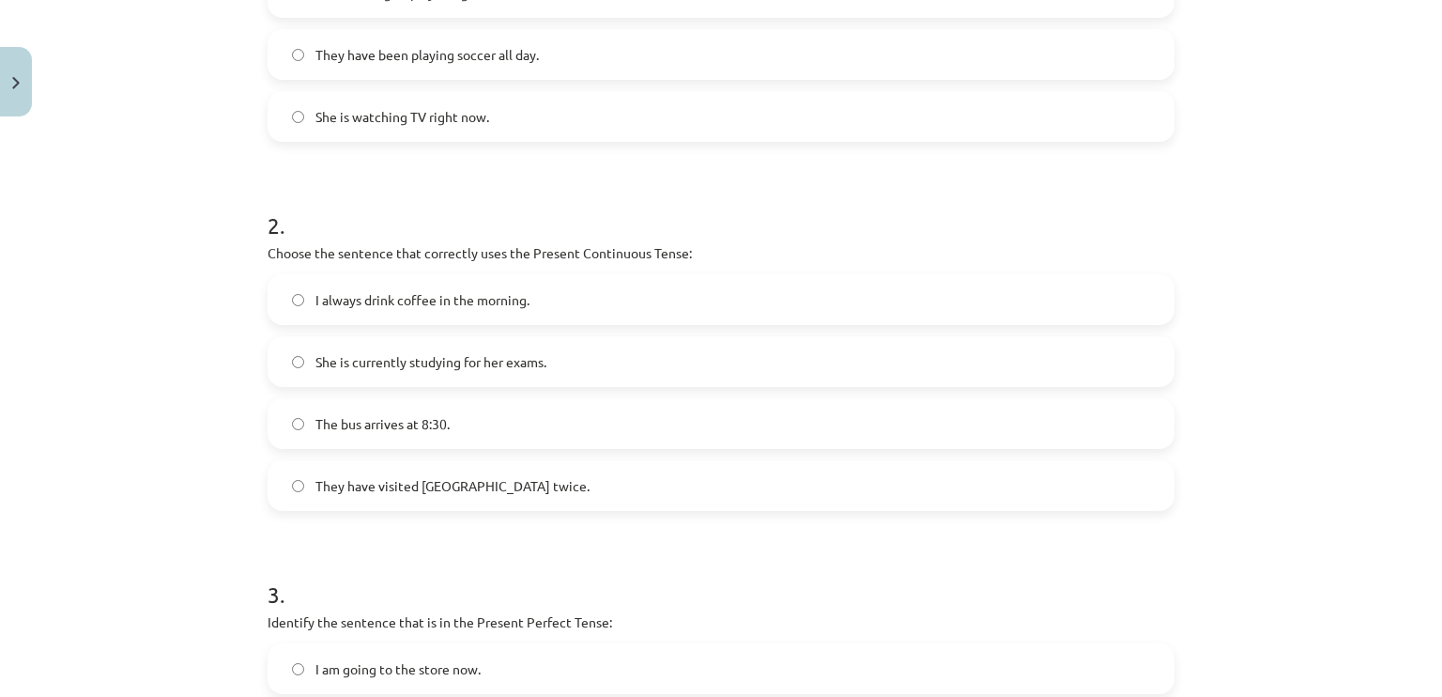
click at [458, 357] on span "She is currently studying for her exams." at bounding box center [430, 362] width 231 height 20
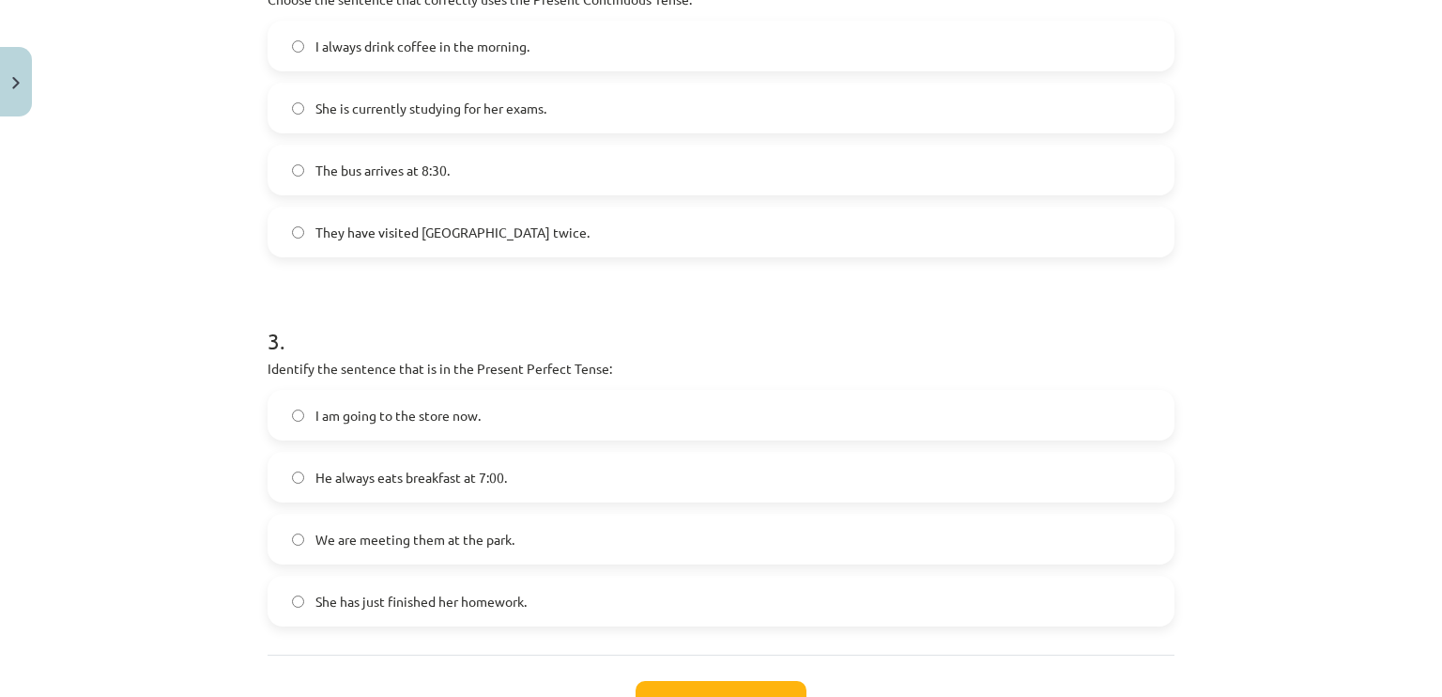
scroll to position [845, 0]
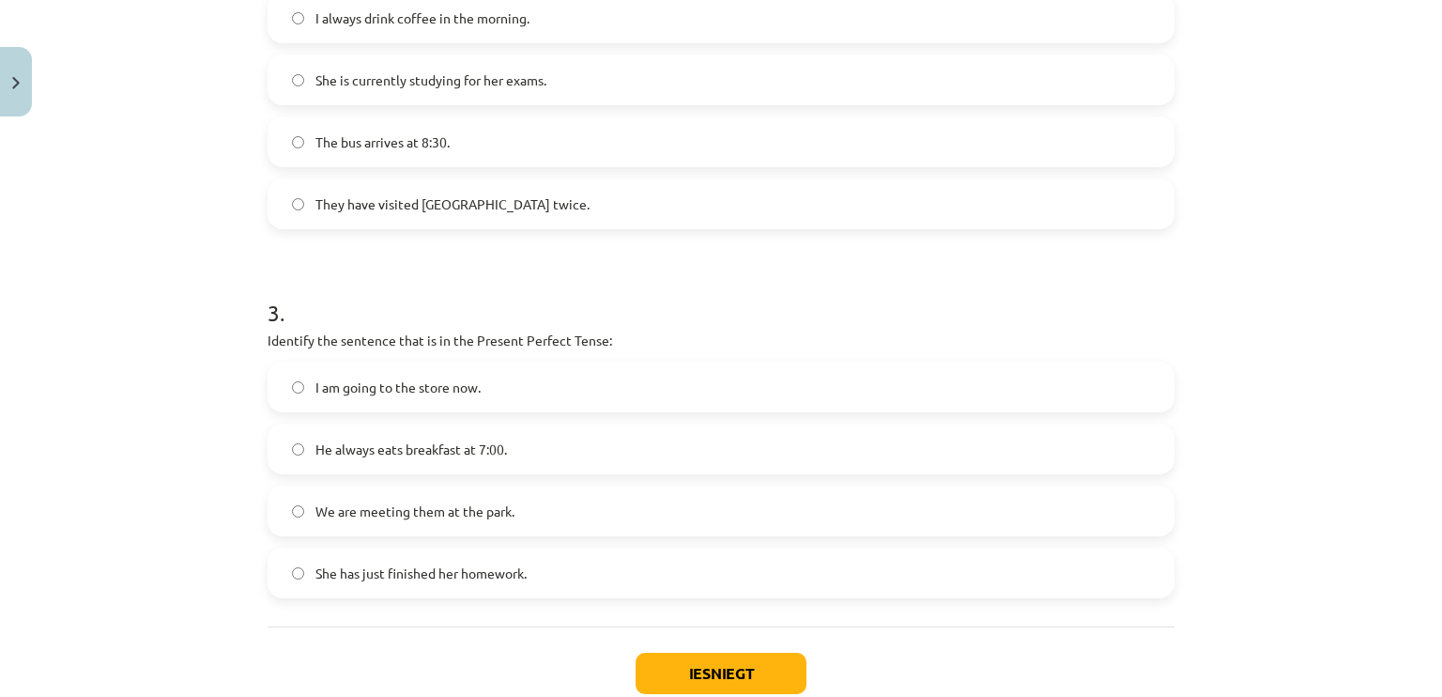
click at [418, 589] on label "She has just finished her homework." at bounding box center [720, 572] width 903 height 47
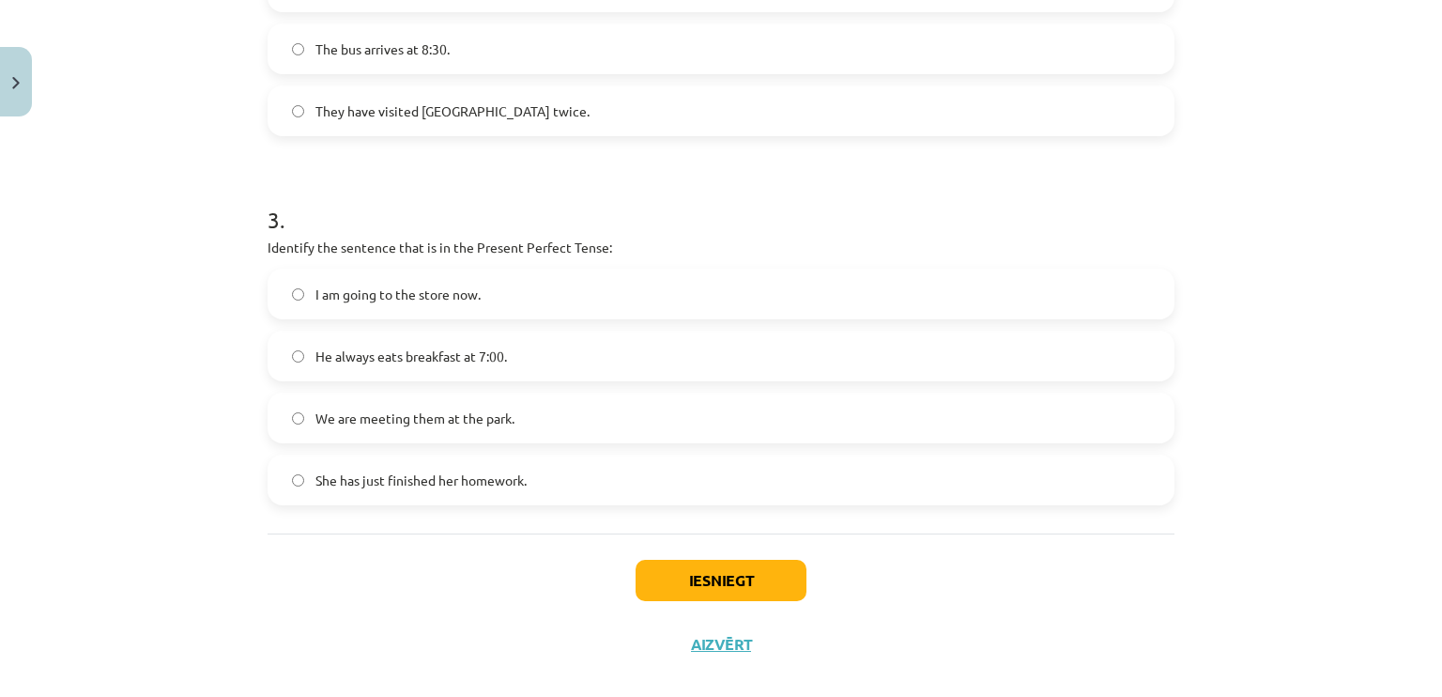
scroll to position [939, 0]
click at [659, 562] on button "Iesniegt" at bounding box center [721, 579] width 171 height 41
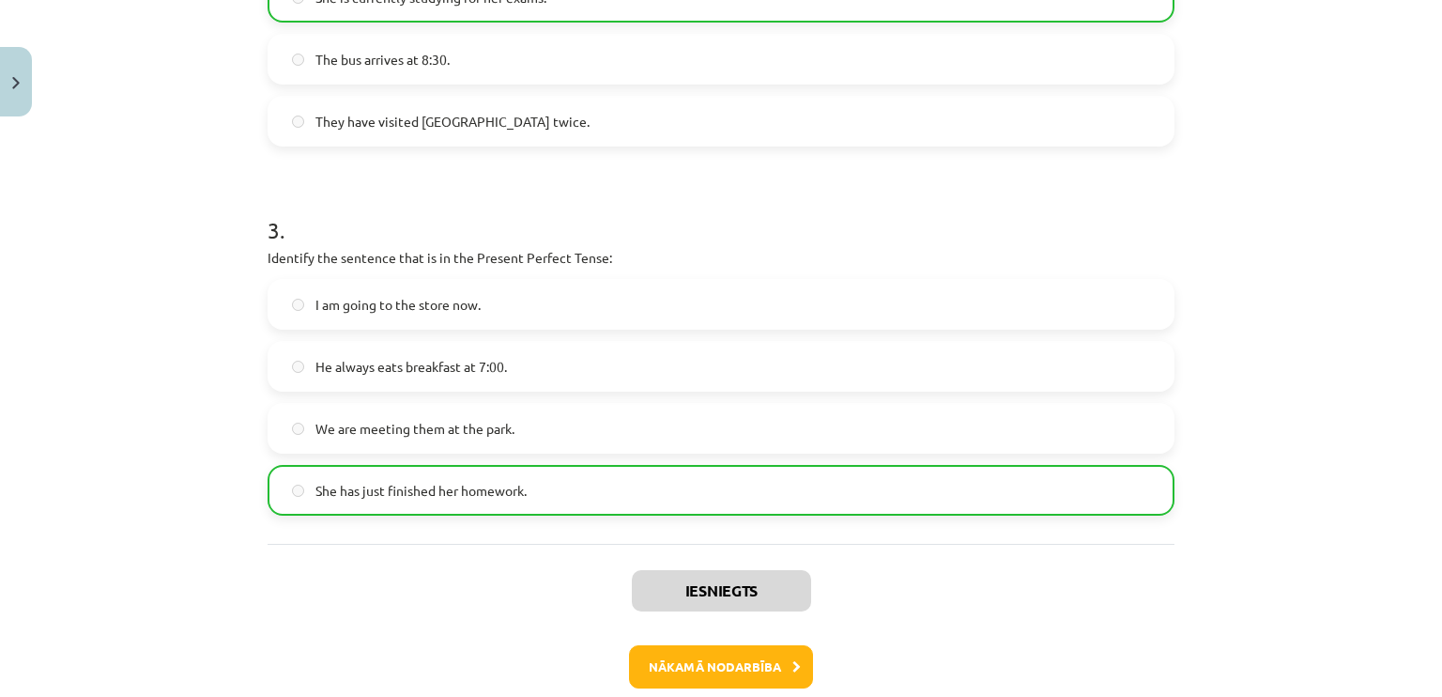
scroll to position [1022, 0]
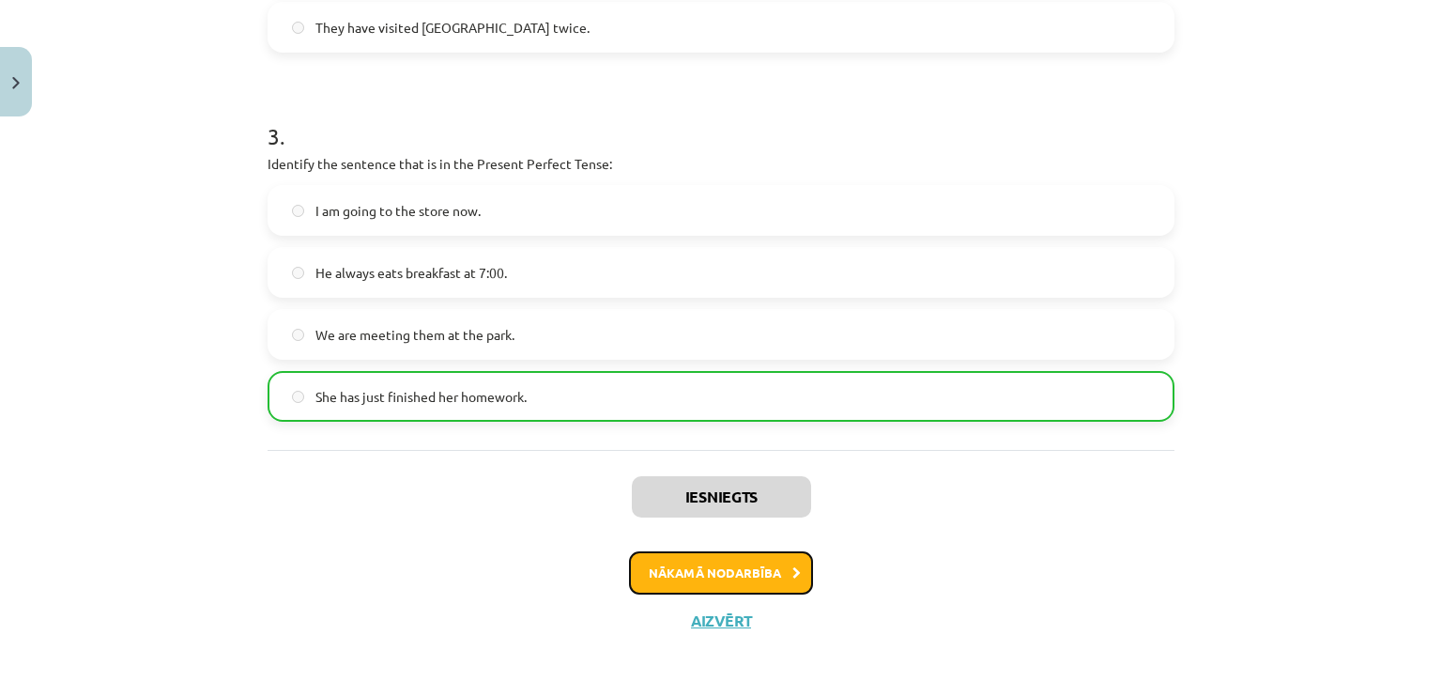
click at [720, 577] on button "Nākamā nodarbība" at bounding box center [721, 572] width 184 height 43
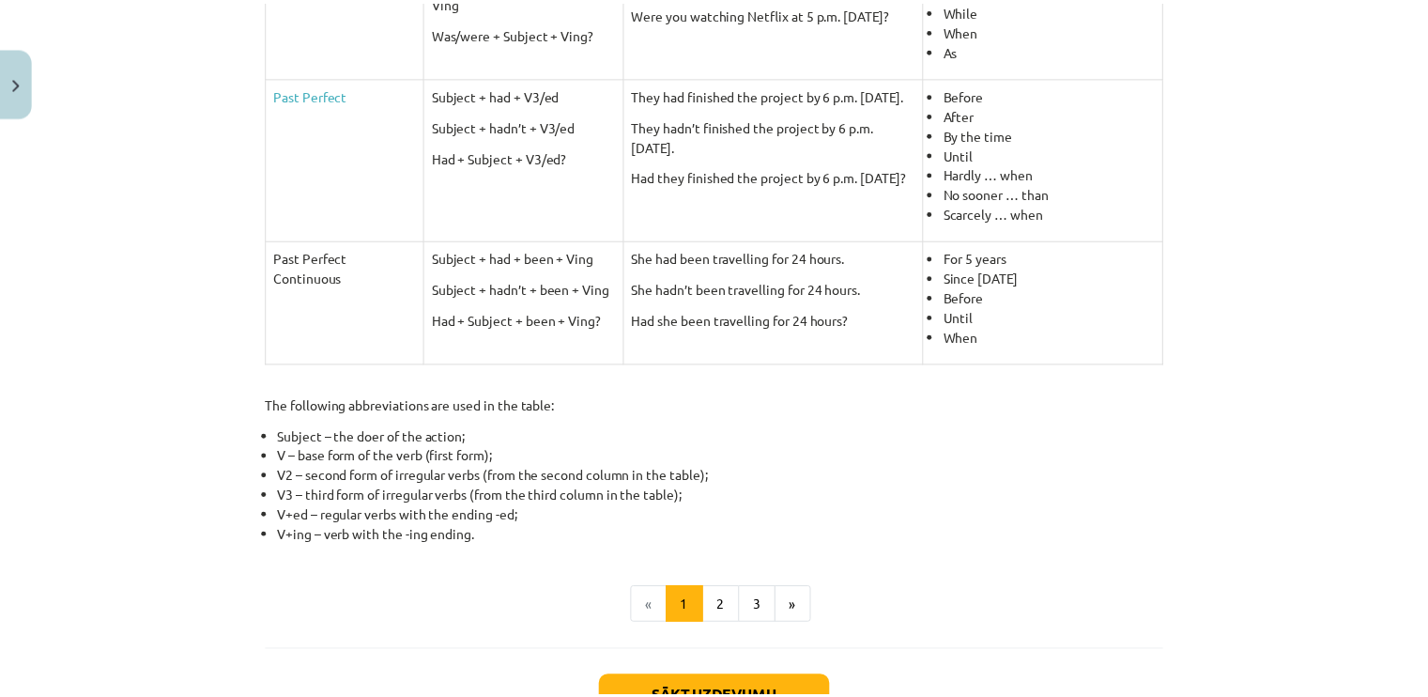
scroll to position [891, 0]
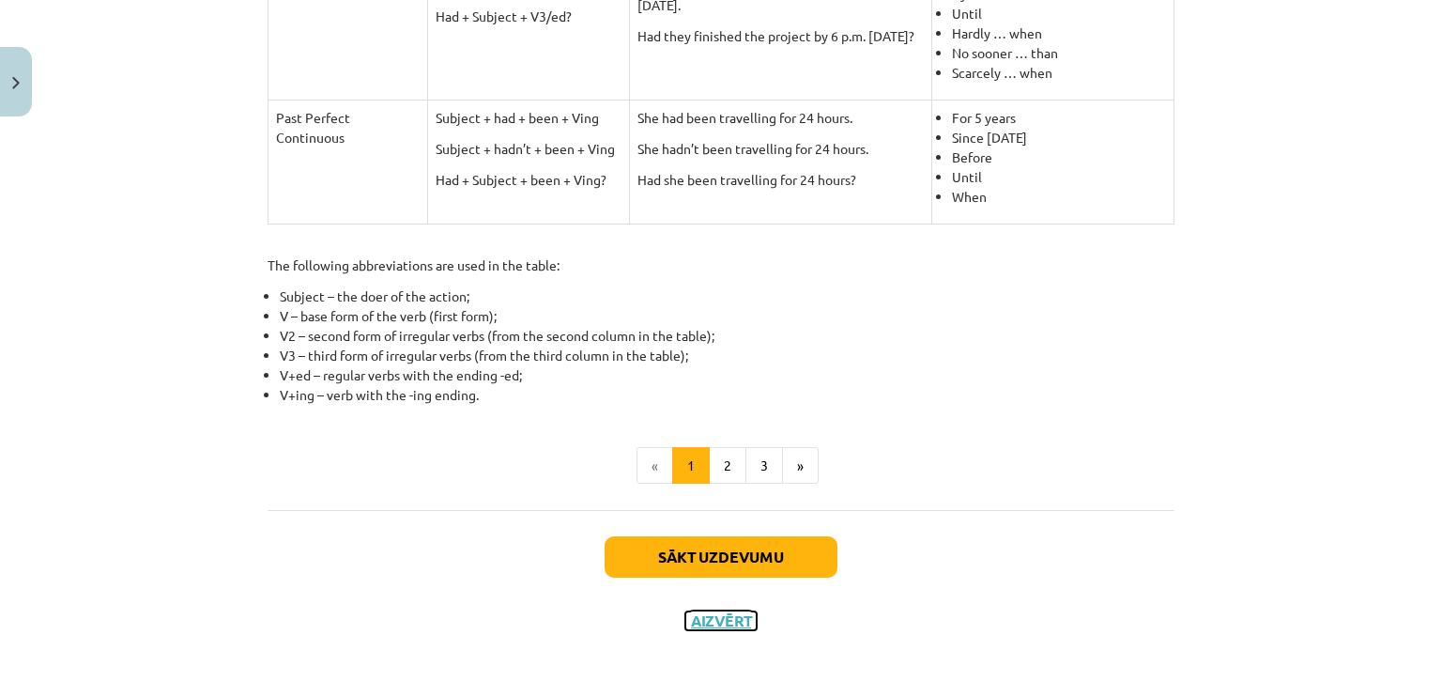
click at [720, 612] on button "Aizvērt" at bounding box center [720, 620] width 71 height 19
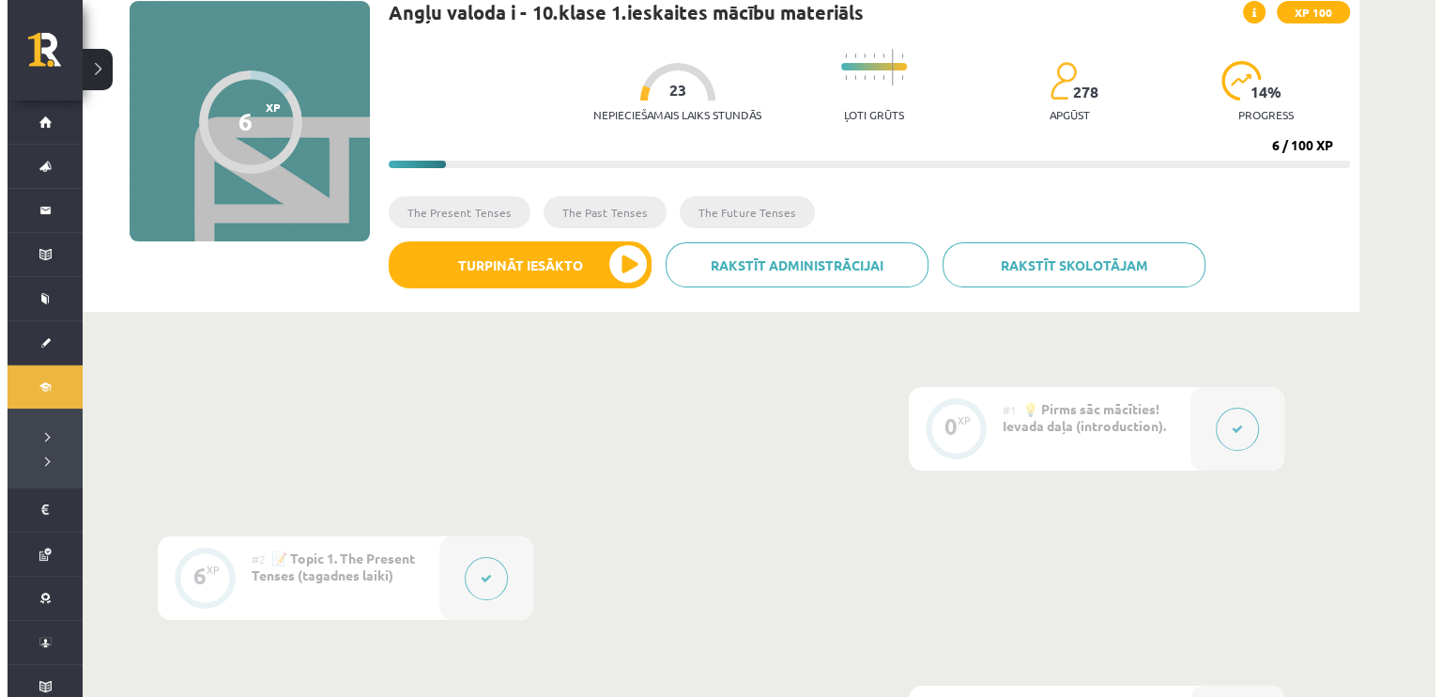
scroll to position [0, 0]
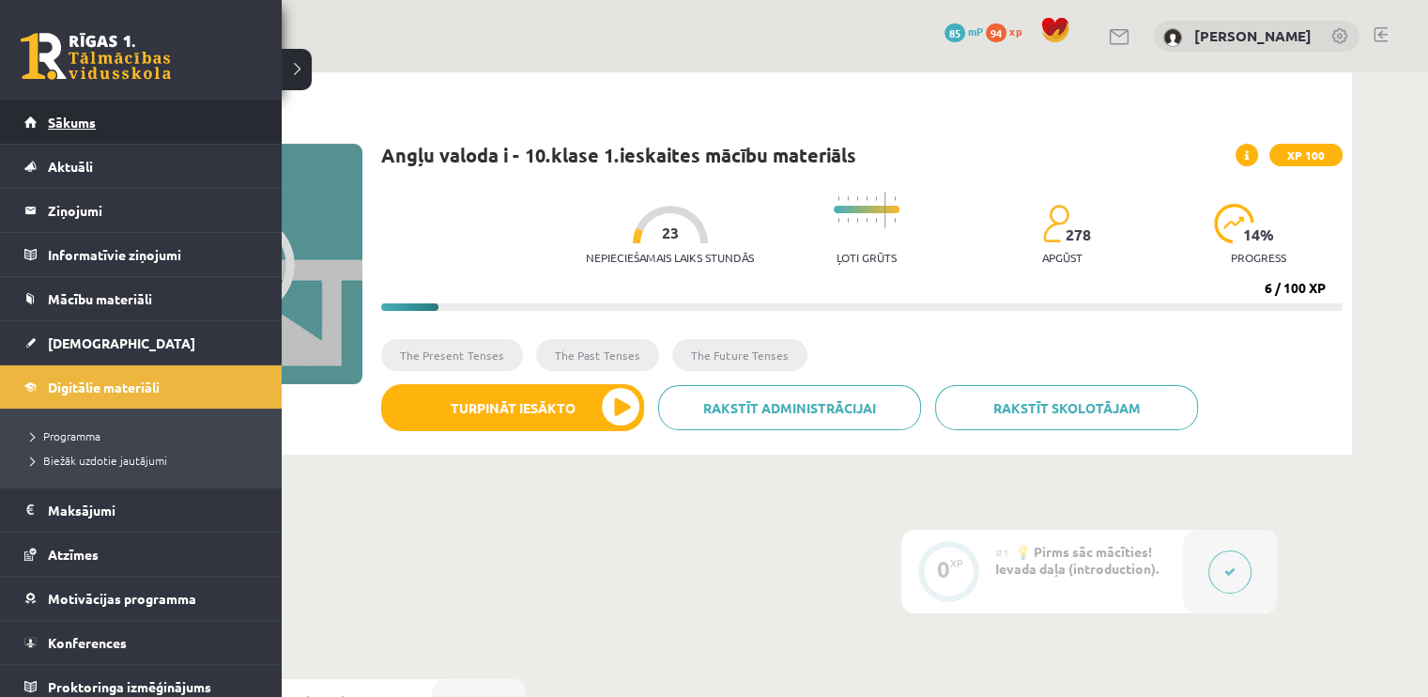
click at [70, 119] on span "Sākums" at bounding box center [72, 122] width 48 height 17
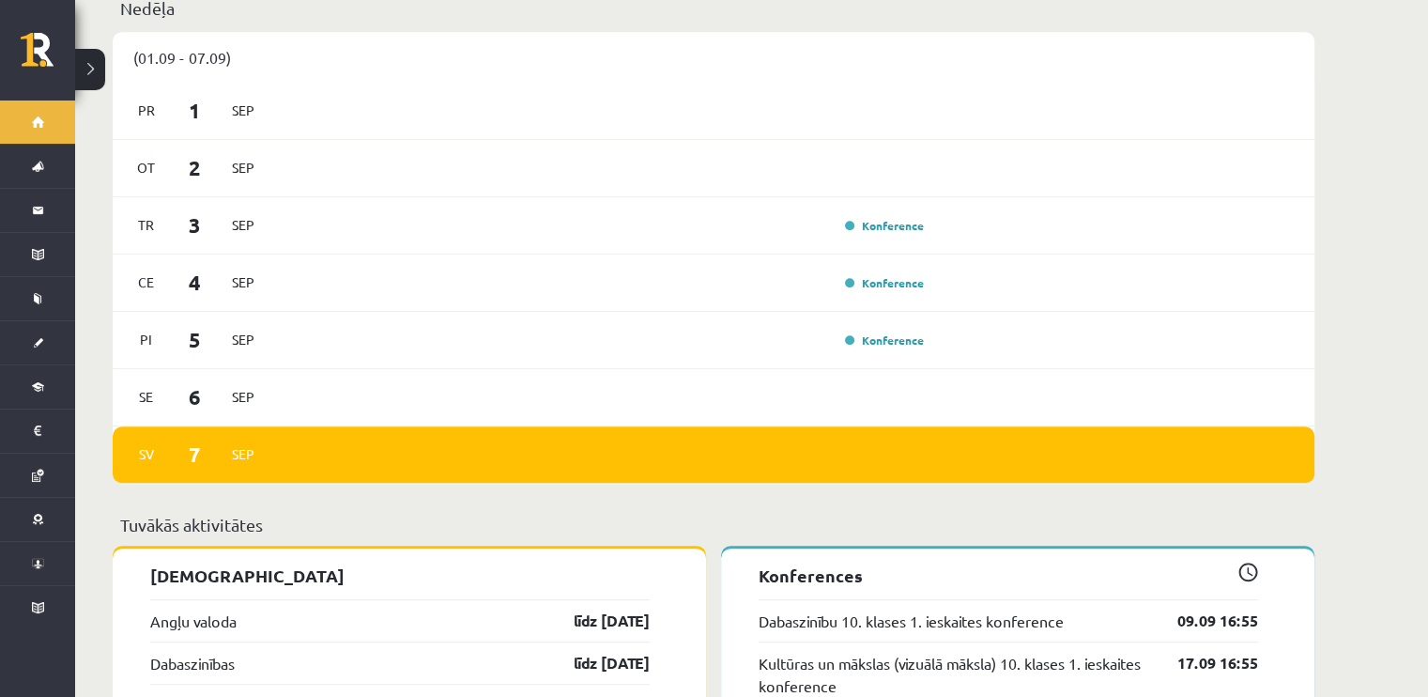
scroll to position [1221, 0]
